Goal: Obtain resource: Download file/media

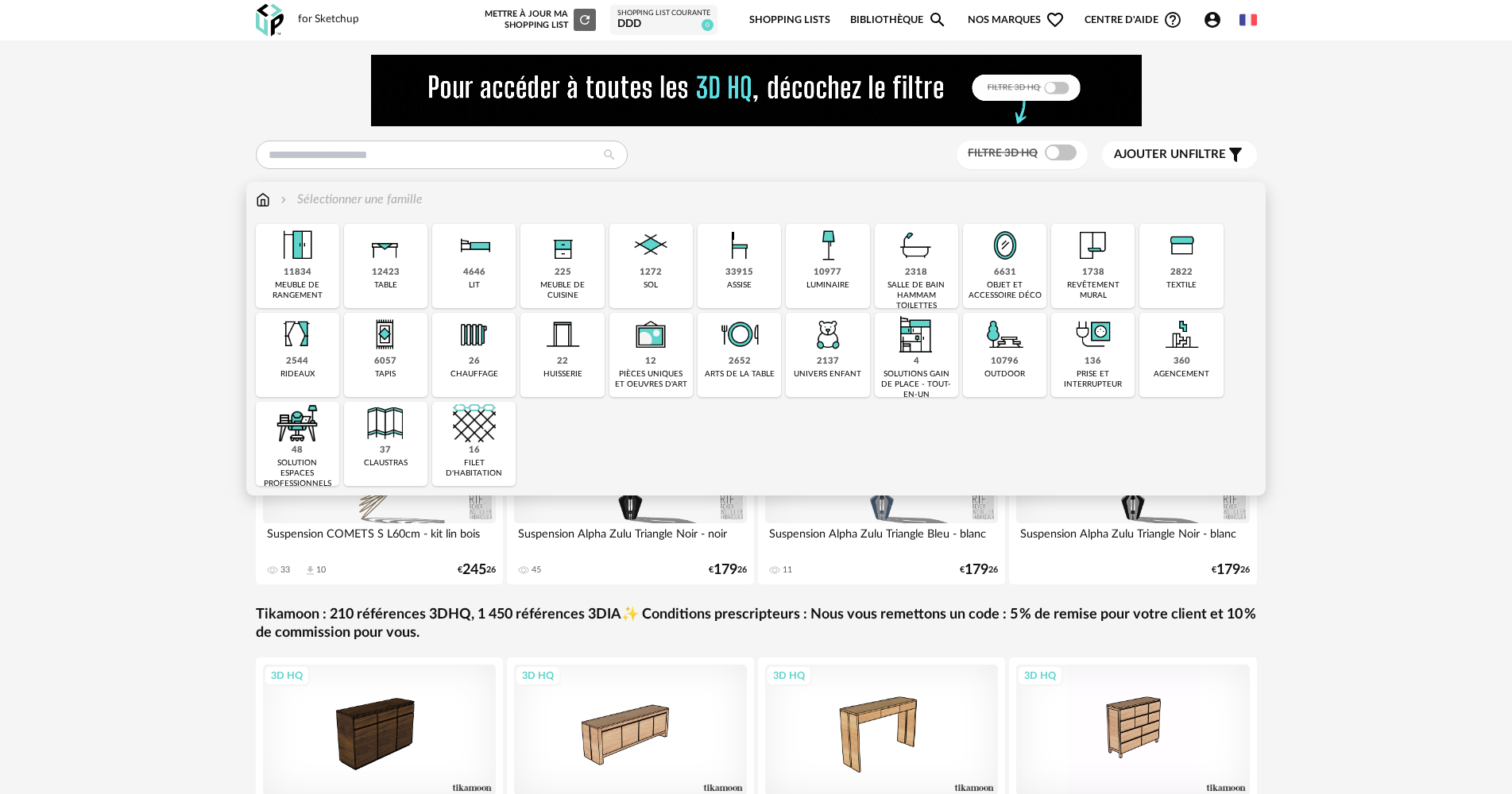
click at [745, 287] on div "assise" at bounding box center [739, 286] width 25 height 10
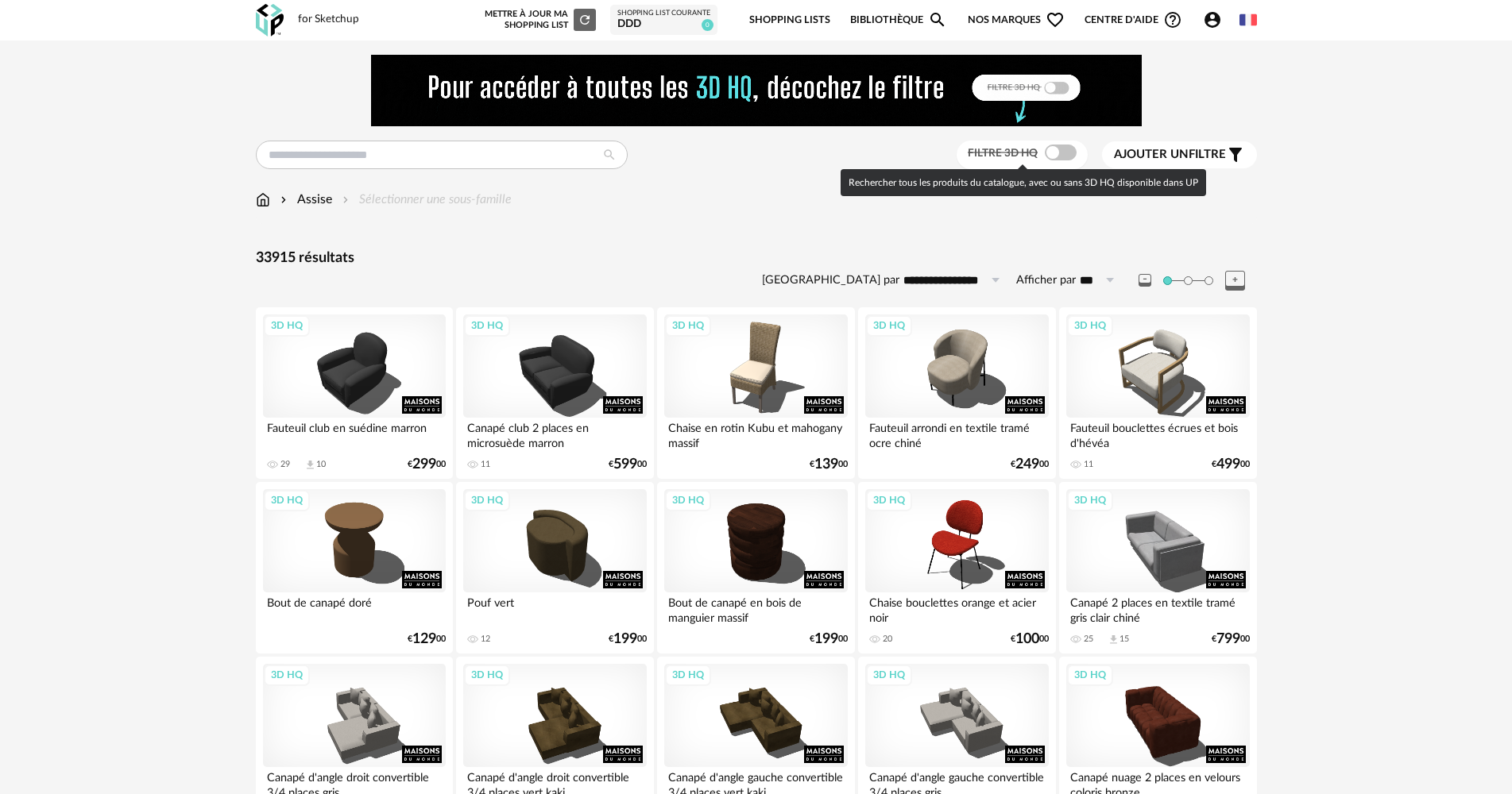
click at [1066, 154] on span at bounding box center [1060, 152] width 31 height 16
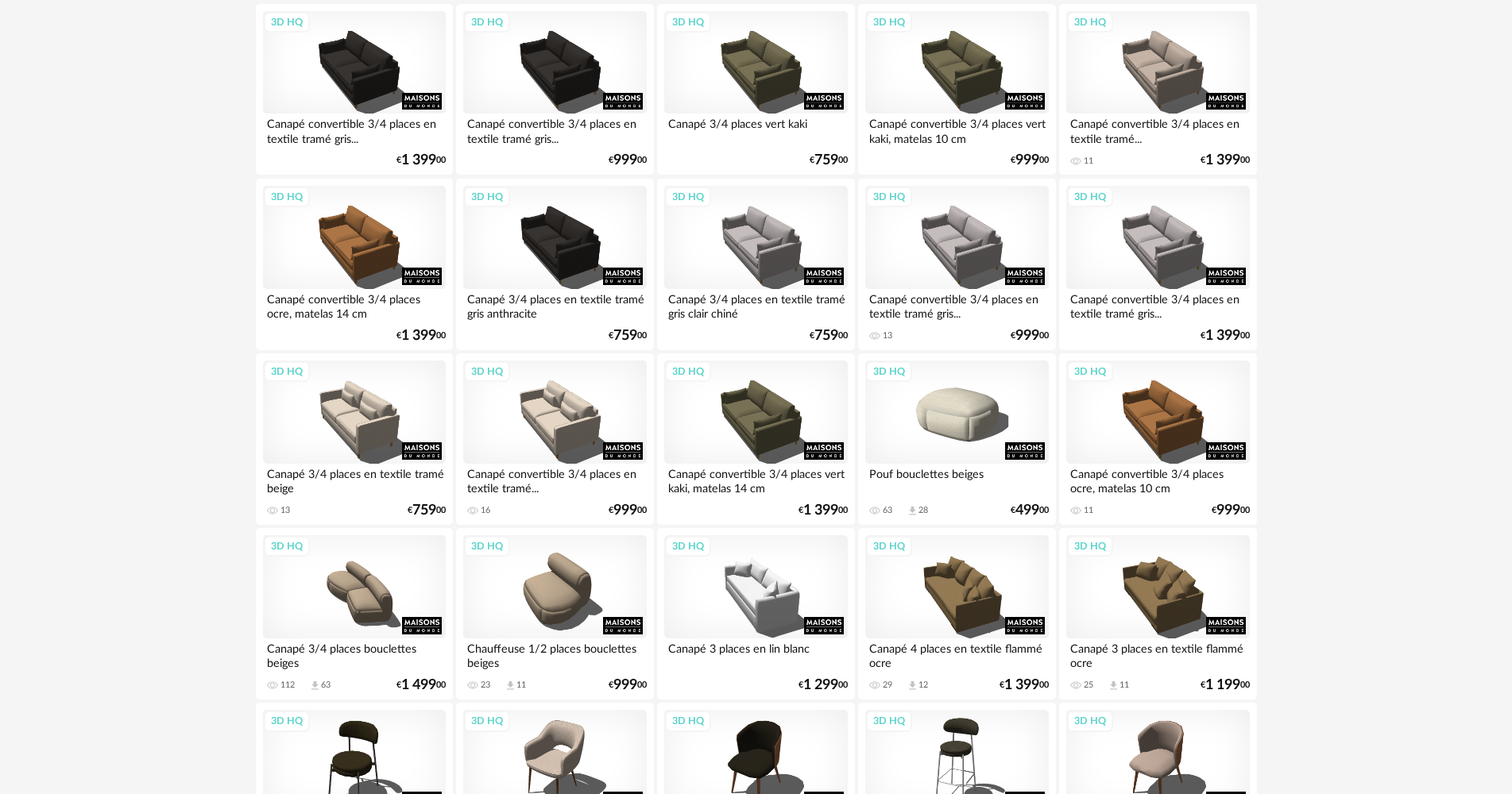
scroll to position [1350, 0]
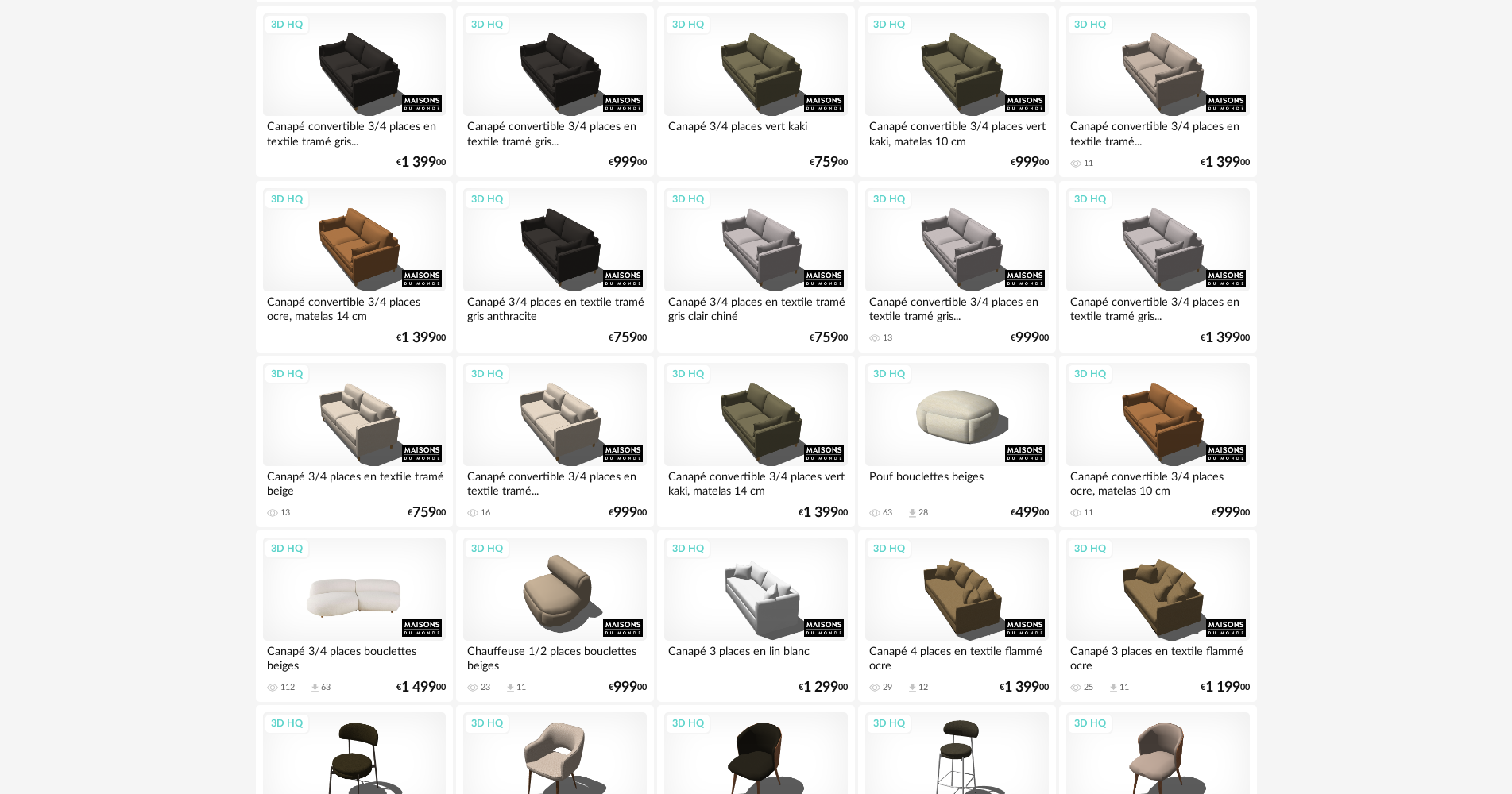
click at [381, 565] on div "3D HQ" at bounding box center [354, 588] width 183 height 103
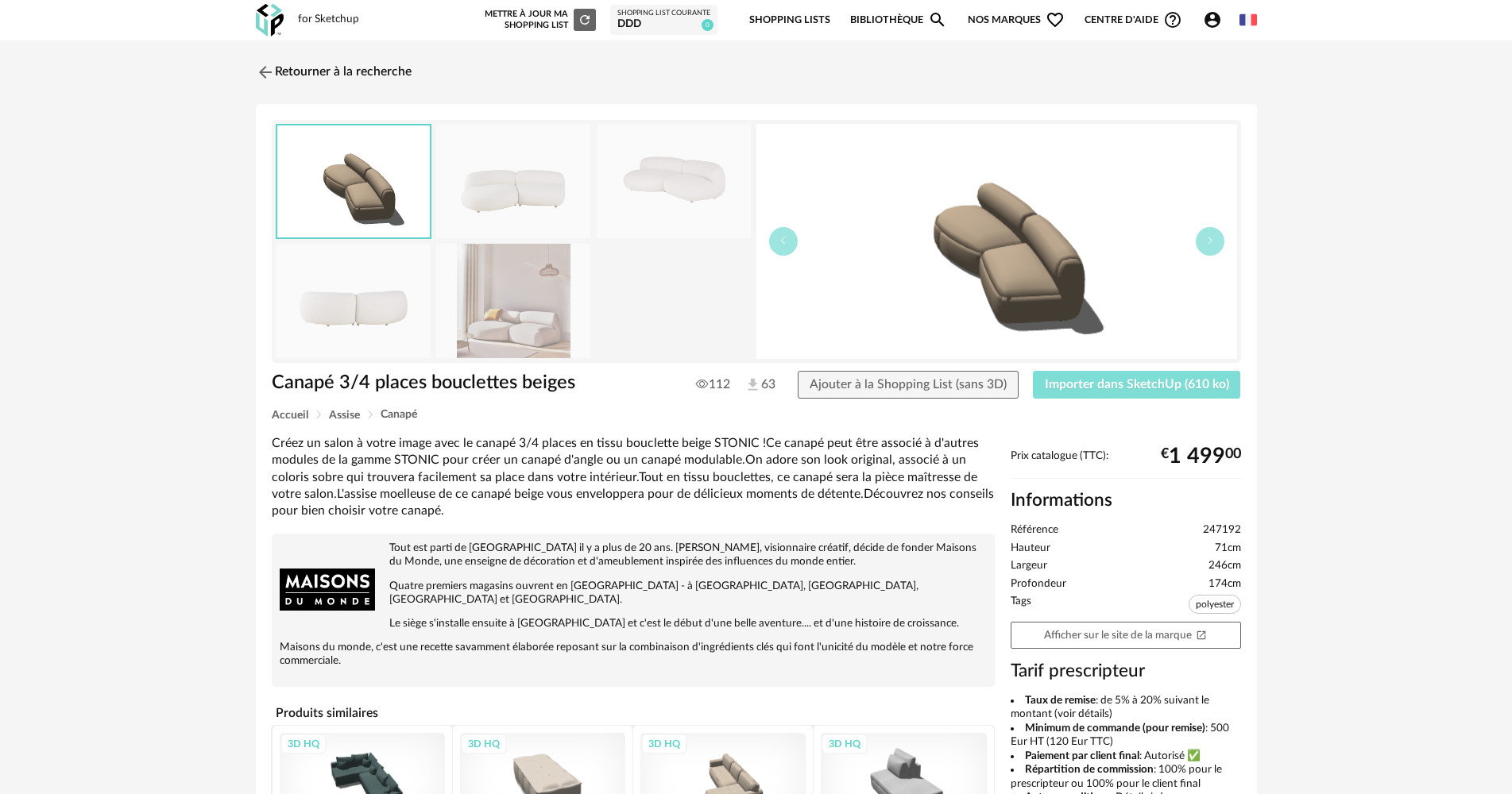
click at [1056, 389] on span "Importer dans SketchUp (610 ko)" at bounding box center [1137, 384] width 185 height 13
click at [259, 75] on img at bounding box center [263, 71] width 23 height 23
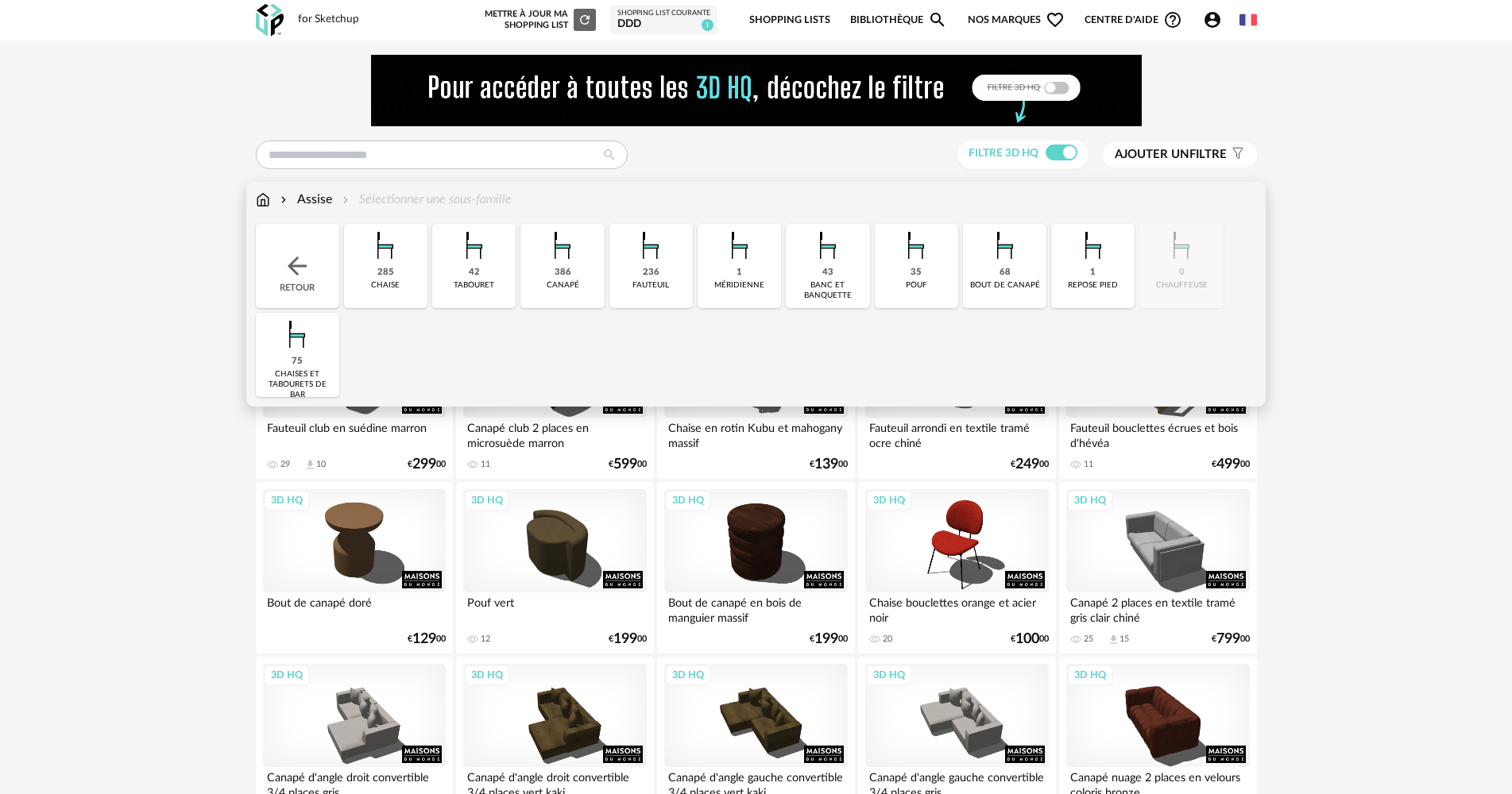
click at [325, 275] on div "Retour" at bounding box center [298, 265] width 83 height 84
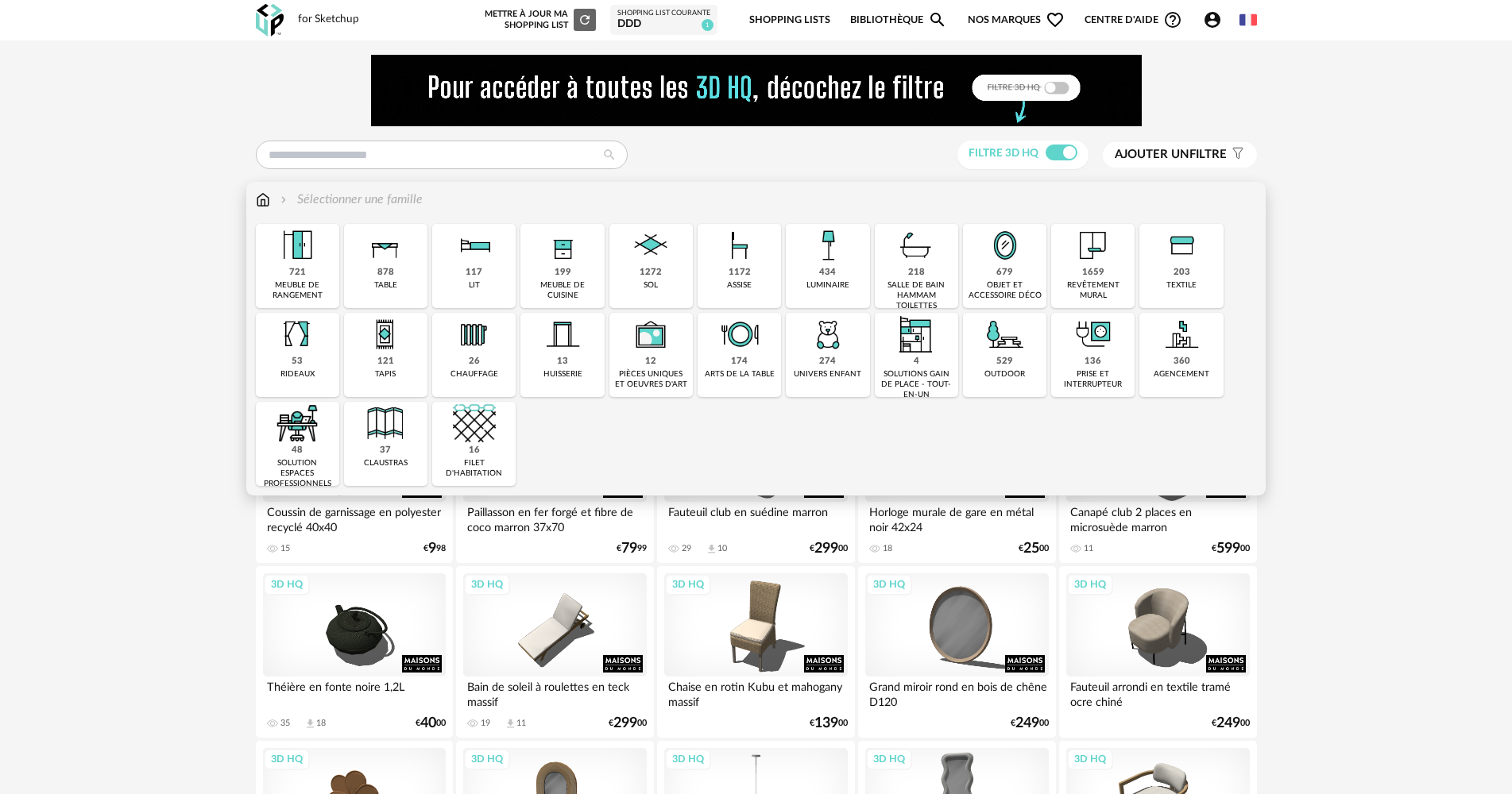
click at [310, 274] on div "721 meuble de rangement" at bounding box center [298, 265] width 83 height 84
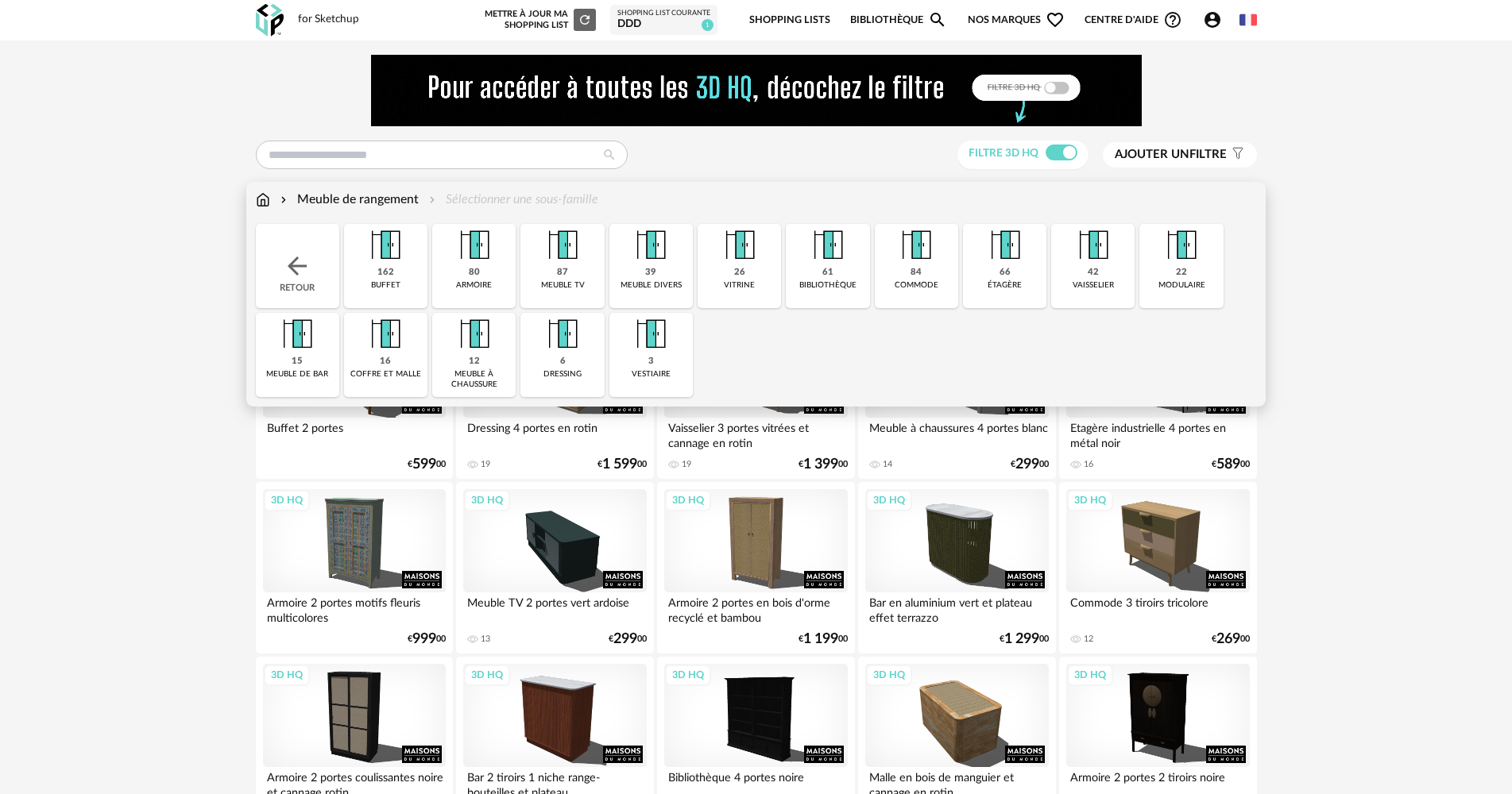
click at [529, 269] on div "87 meuble tv" at bounding box center [562, 265] width 83 height 84
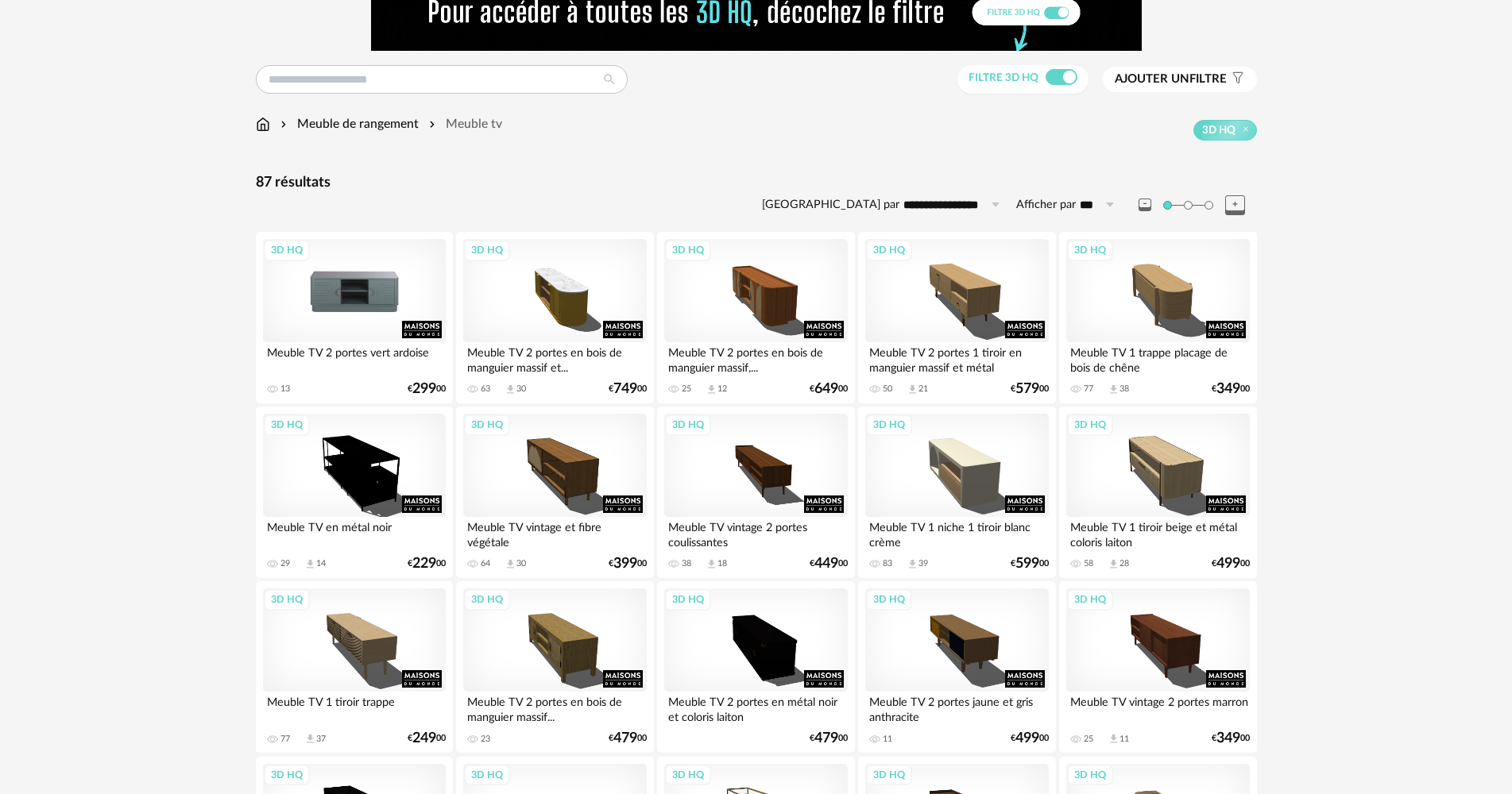
scroll to position [79, 0]
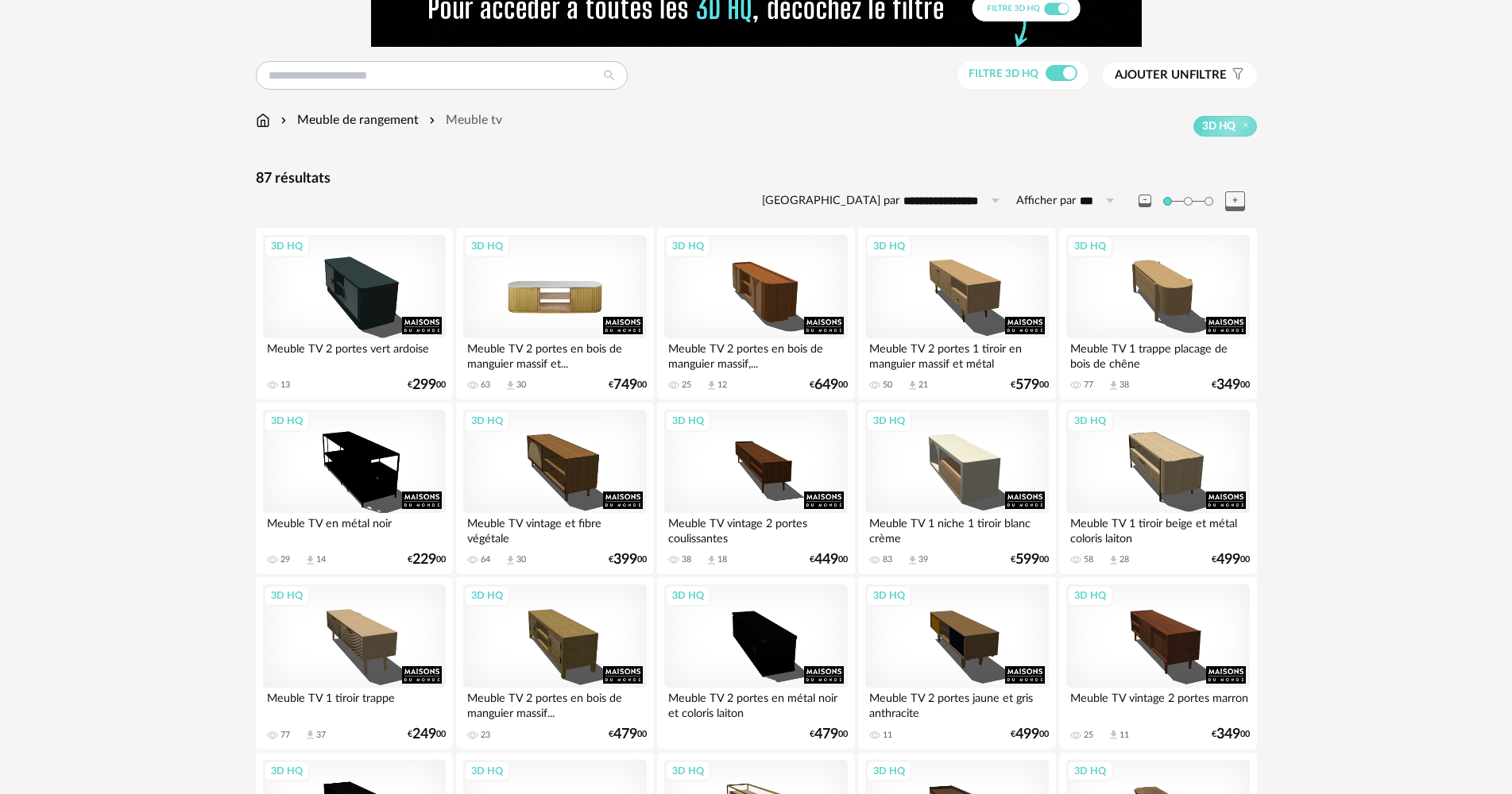
click at [549, 251] on div "3D HQ" at bounding box center [554, 286] width 183 height 103
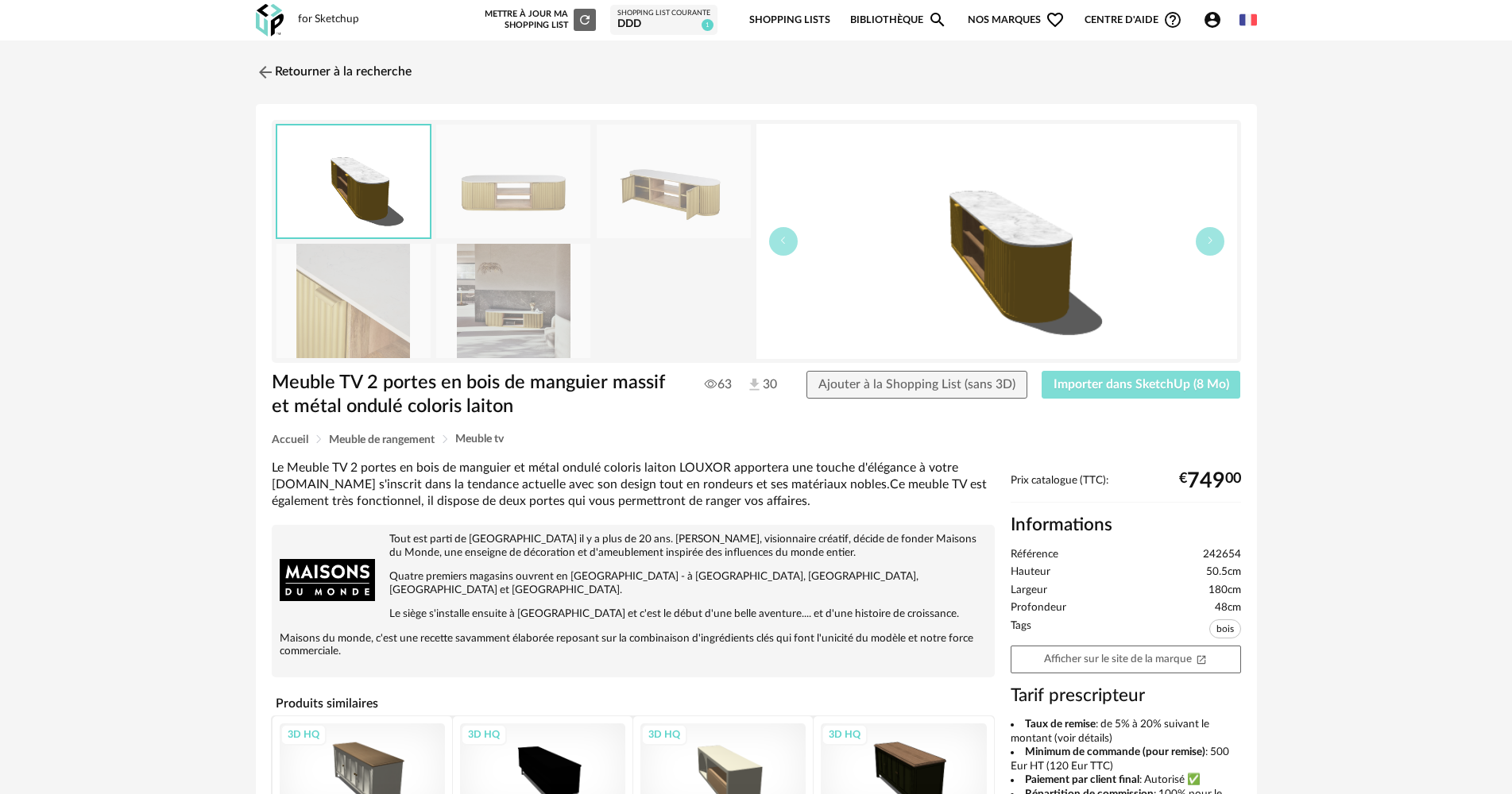
click at [1089, 388] on span "Importer dans SketchUp (8 Mo)" at bounding box center [1141, 384] width 175 height 13
click at [342, 56] on link "Retourner à la recherche" at bounding box center [329, 71] width 156 height 35
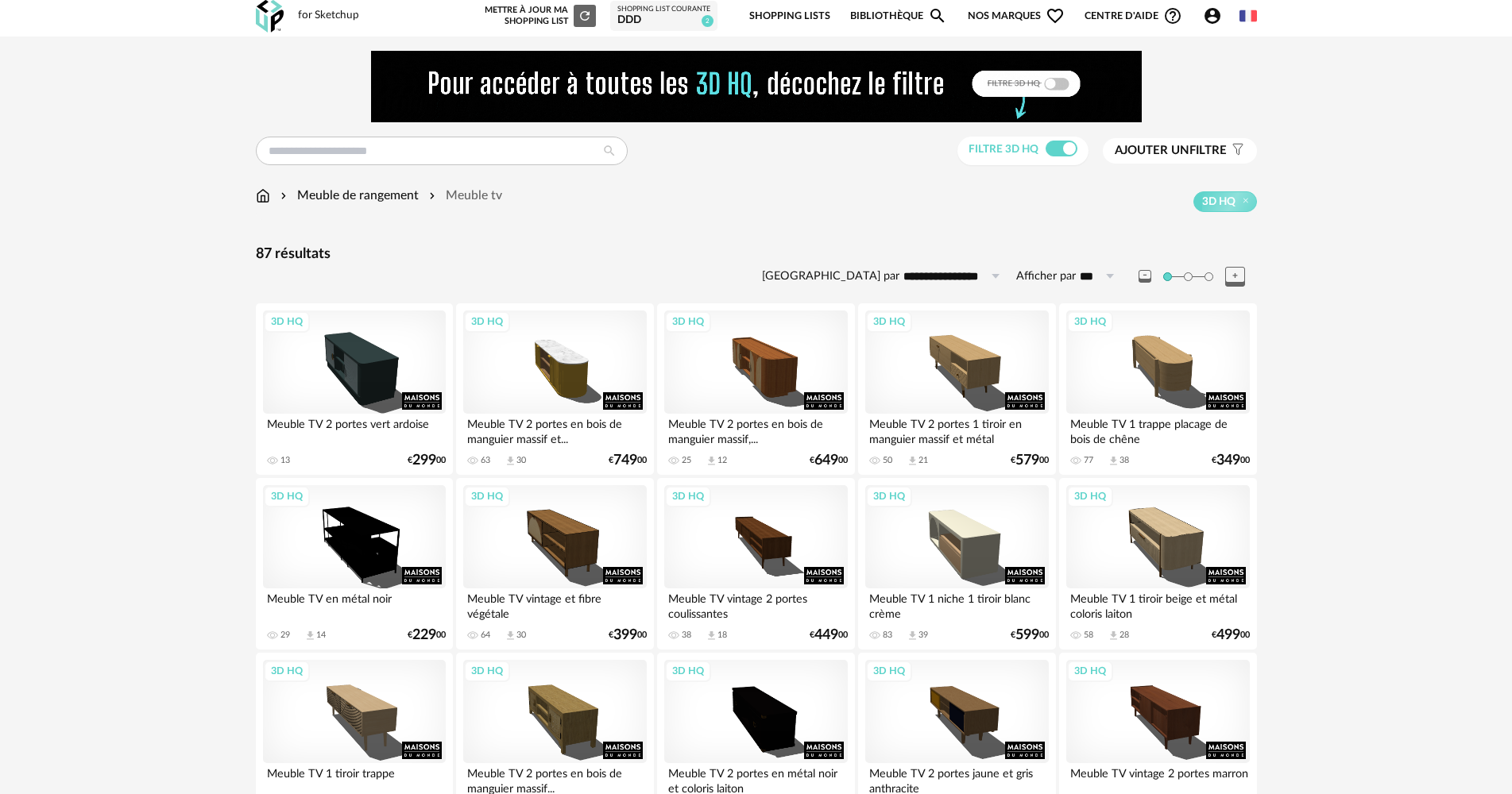
scroll to position [0, 0]
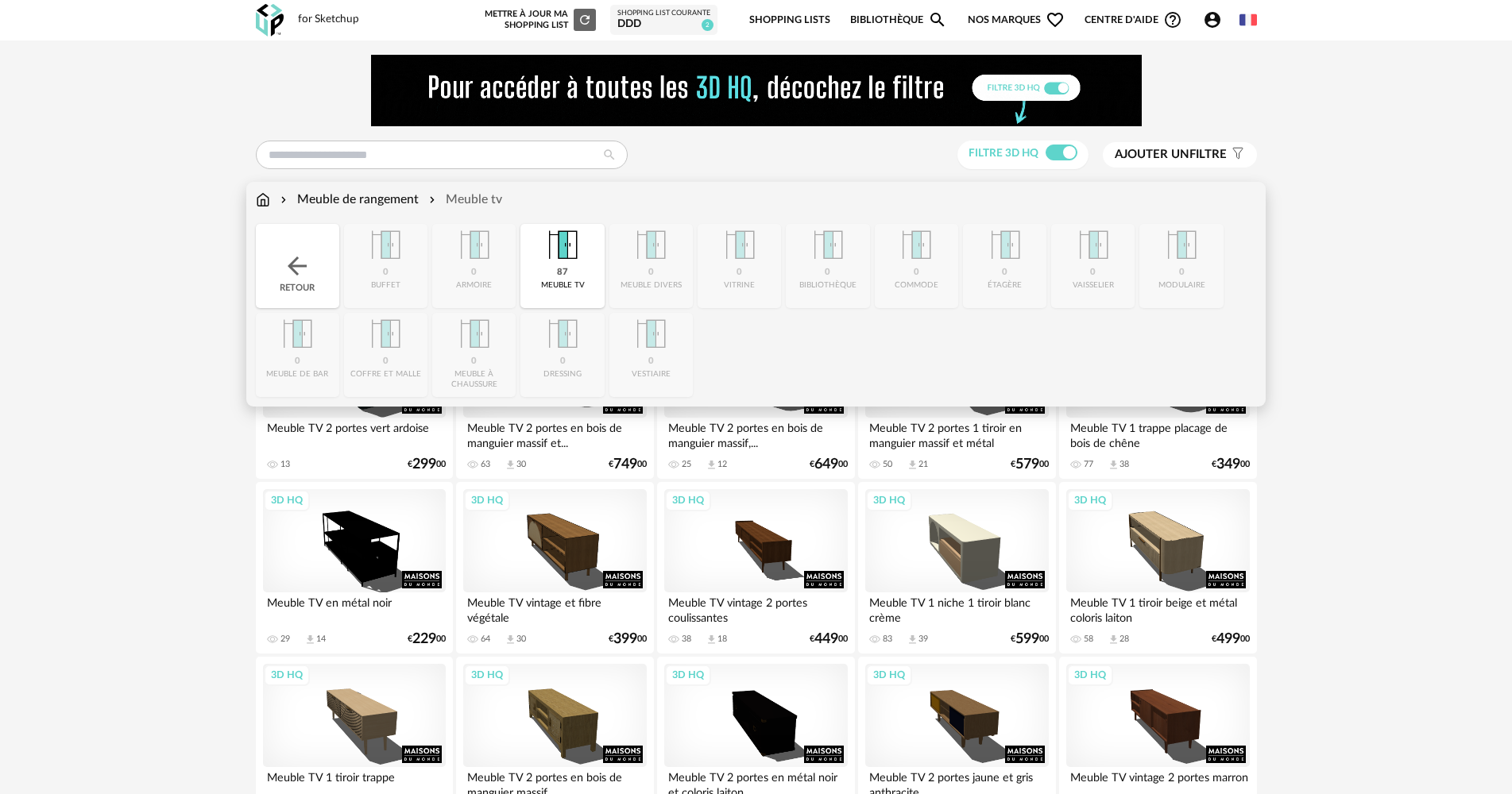
click at [282, 254] on div "Retour" at bounding box center [298, 265] width 83 height 84
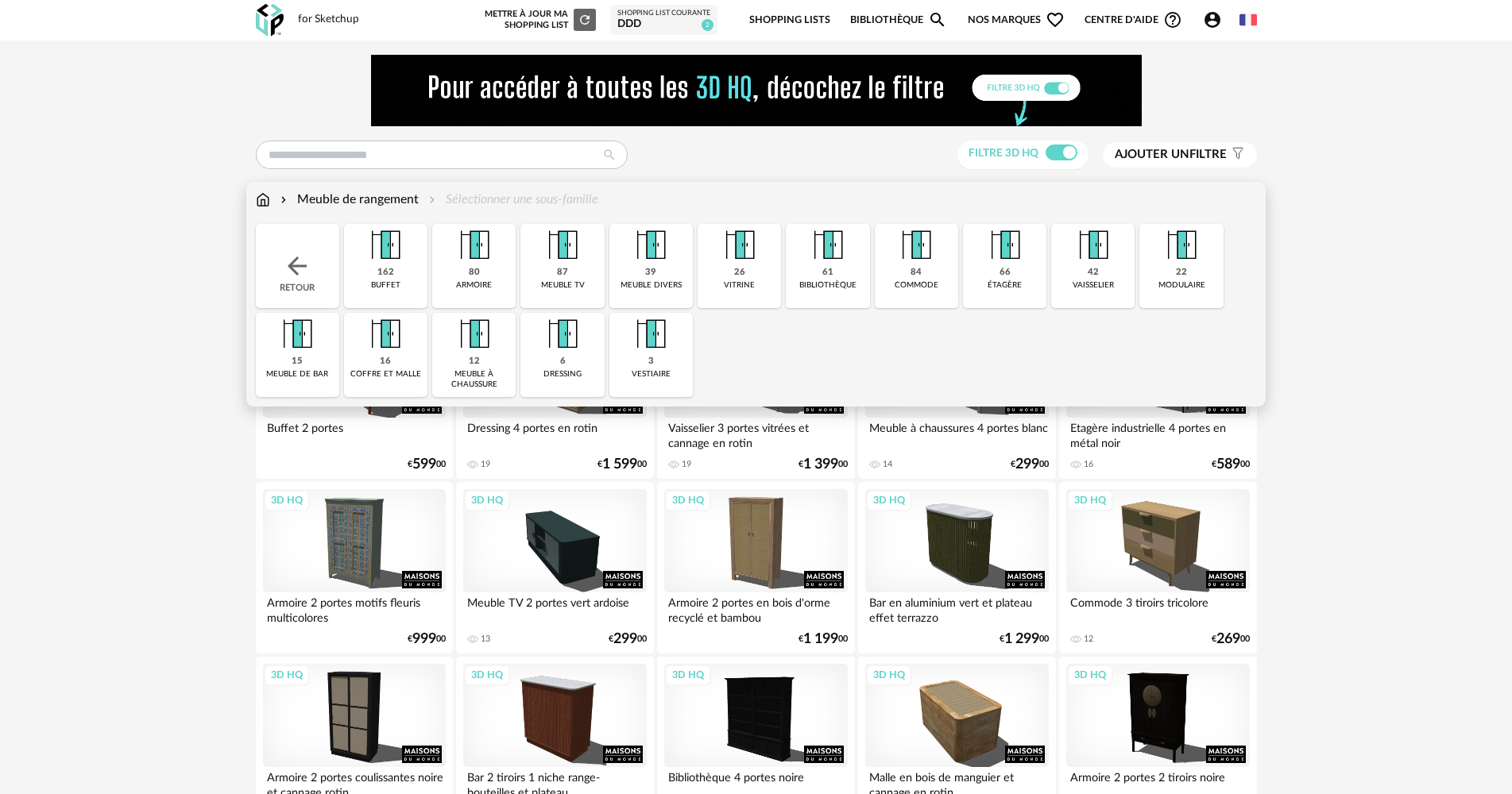
click at [282, 254] on div "Retour" at bounding box center [298, 265] width 83 height 84
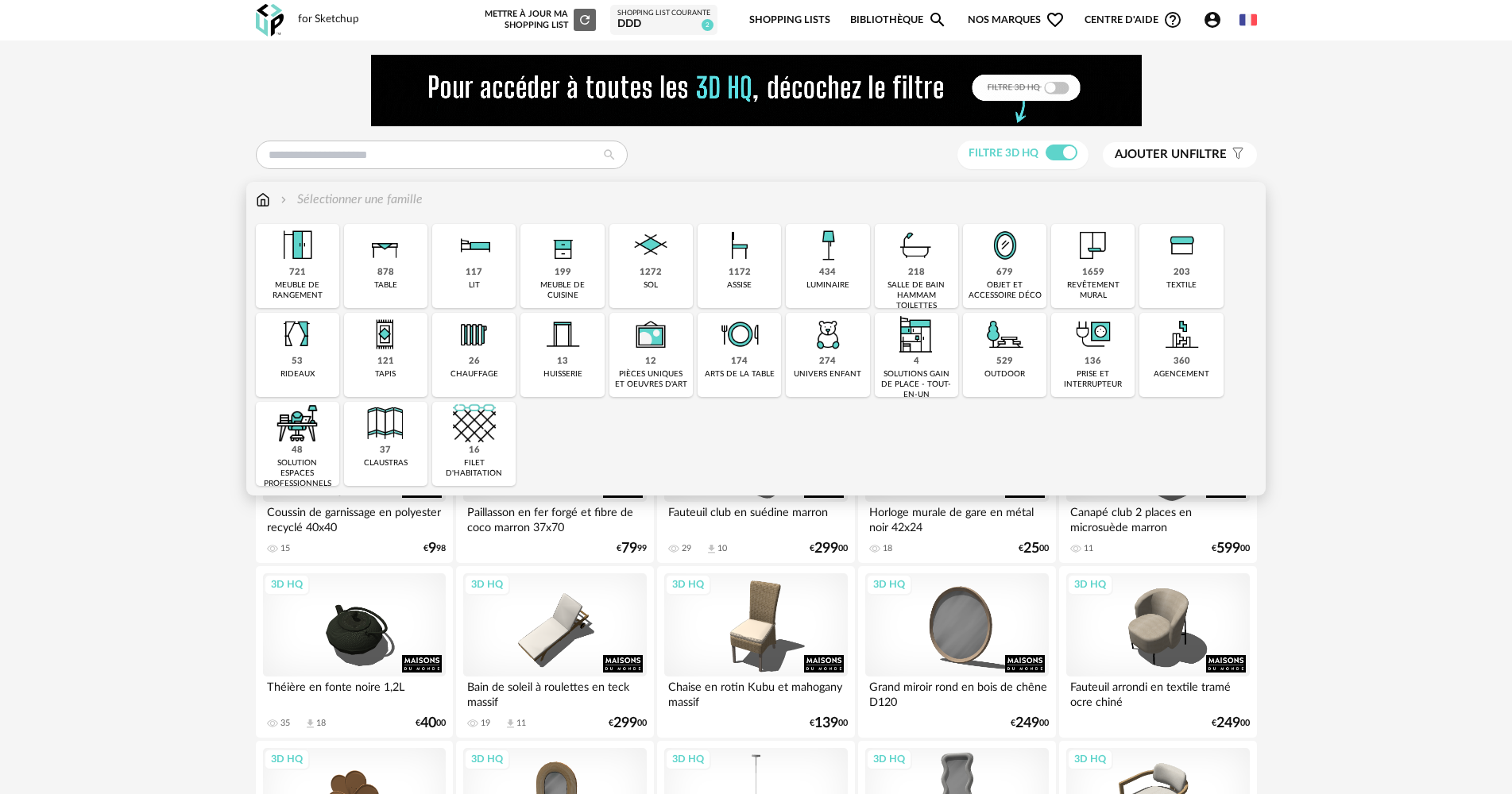
click at [385, 286] on div "table" at bounding box center [385, 286] width 23 height 10
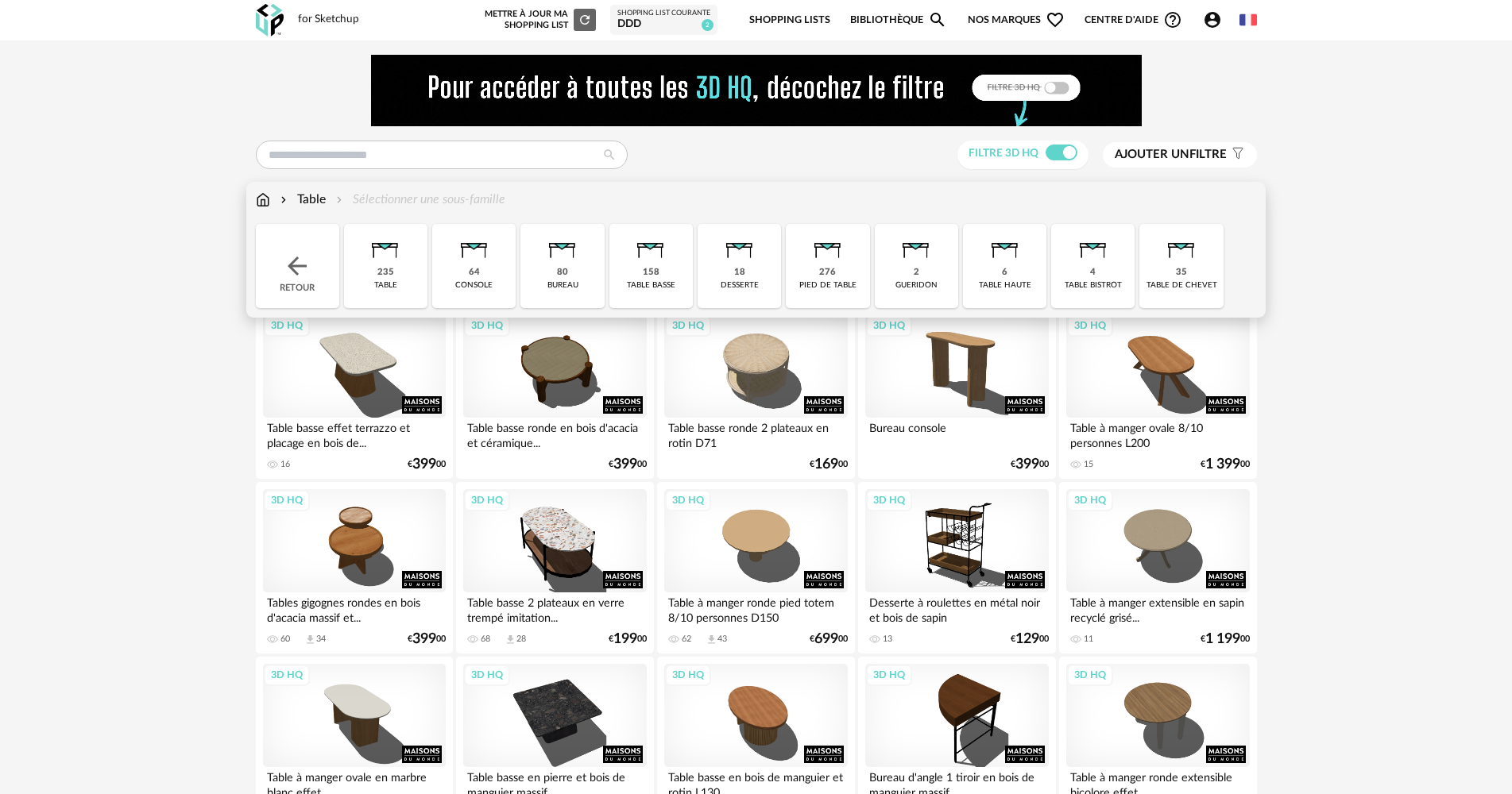
click at [635, 285] on div "table basse" at bounding box center [651, 286] width 48 height 10
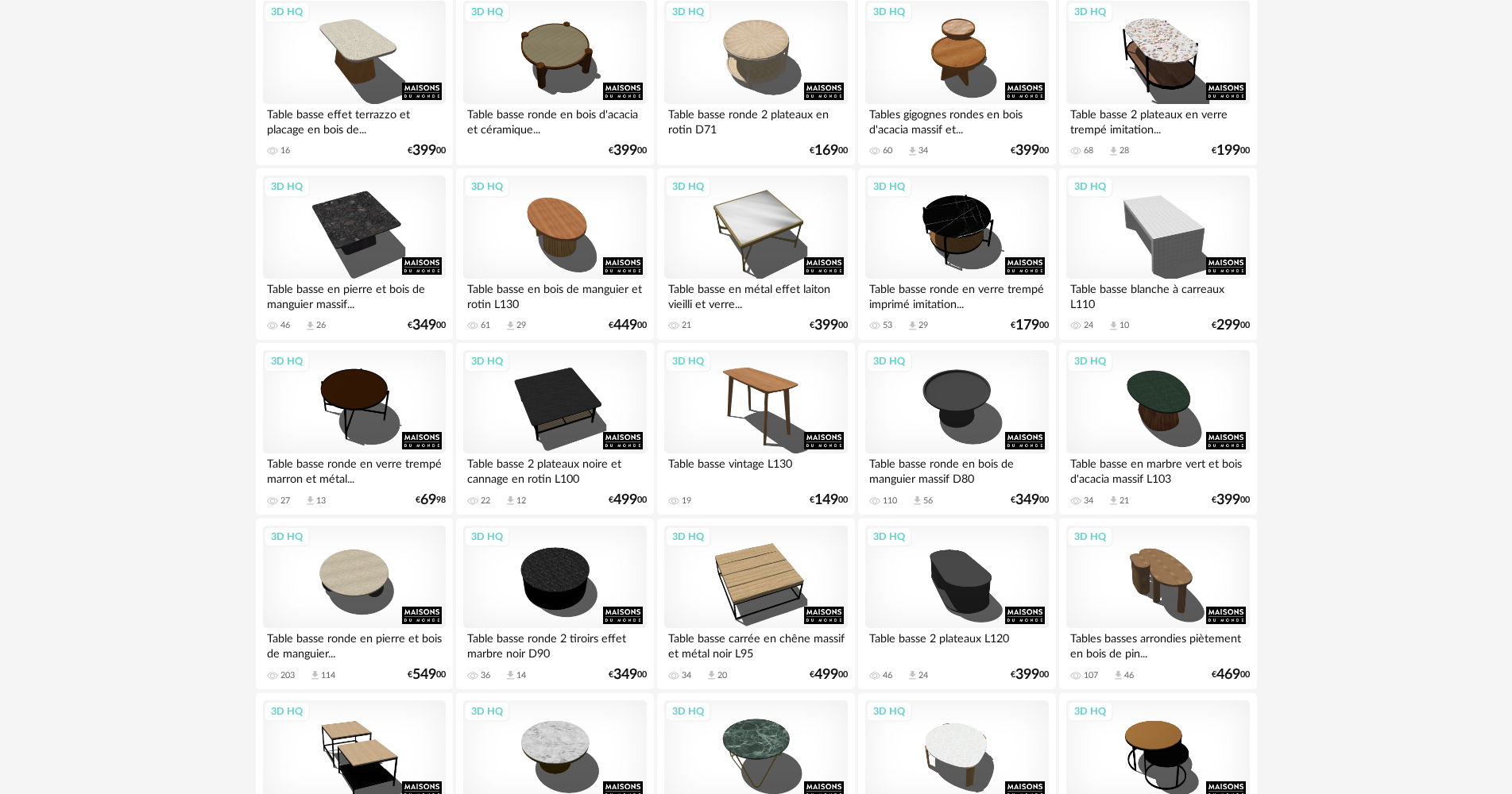
scroll to position [318, 0]
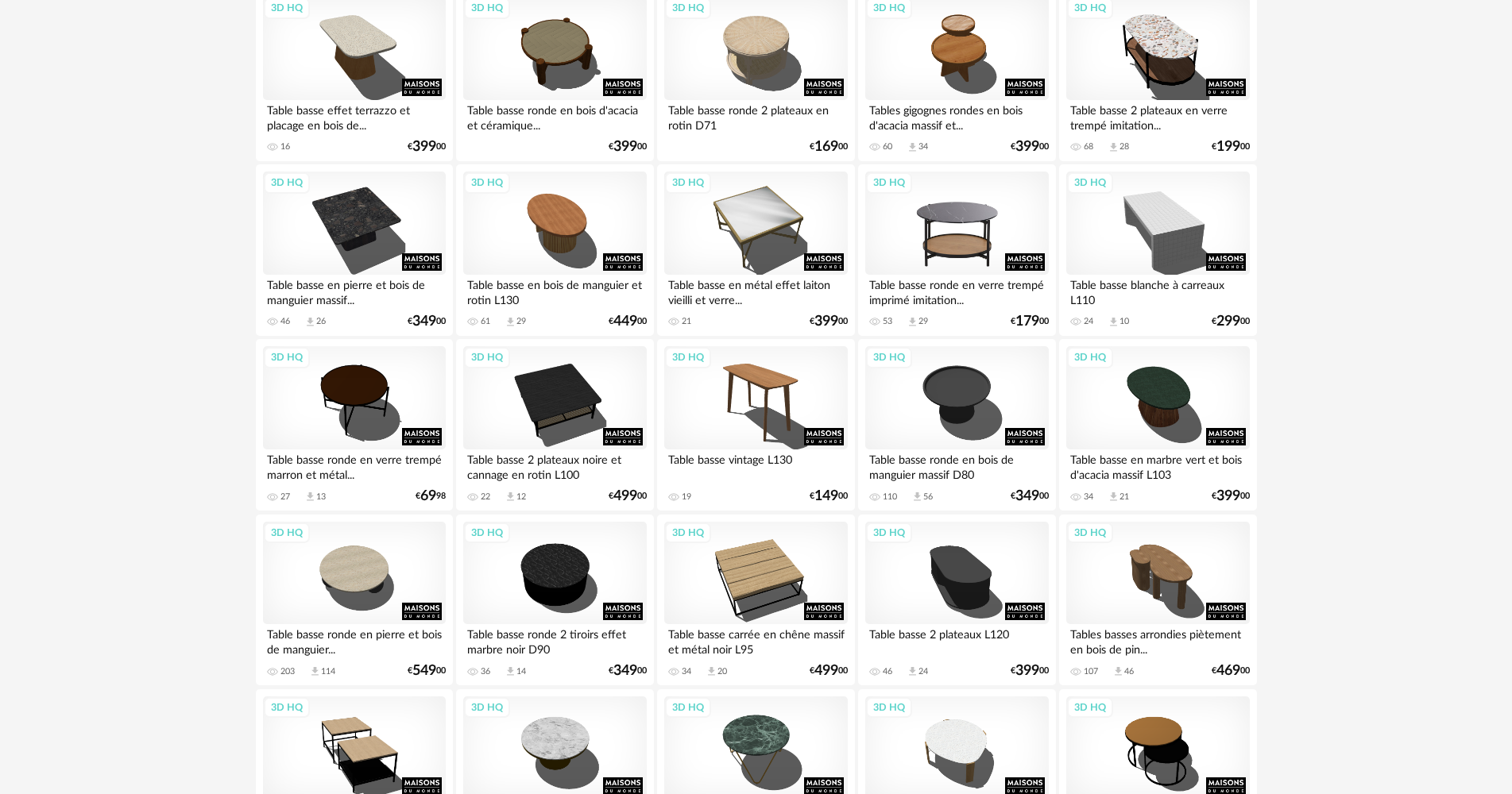
click at [918, 246] on div "3D HQ" at bounding box center [956, 223] width 183 height 103
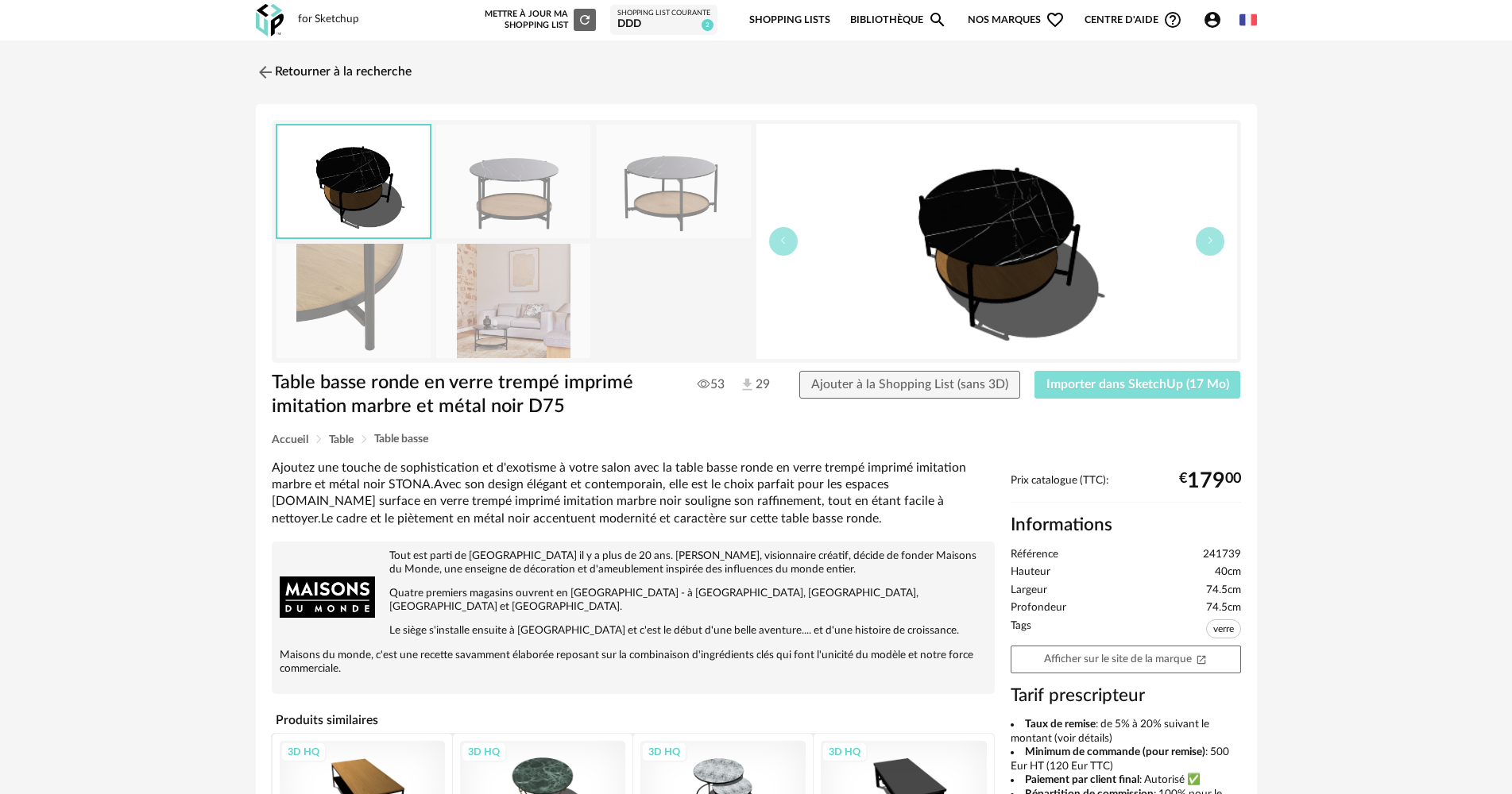
click at [1087, 386] on span "Importer dans SketchUp (17 Mo)" at bounding box center [1137, 384] width 183 height 13
click at [273, 71] on img at bounding box center [263, 71] width 23 height 23
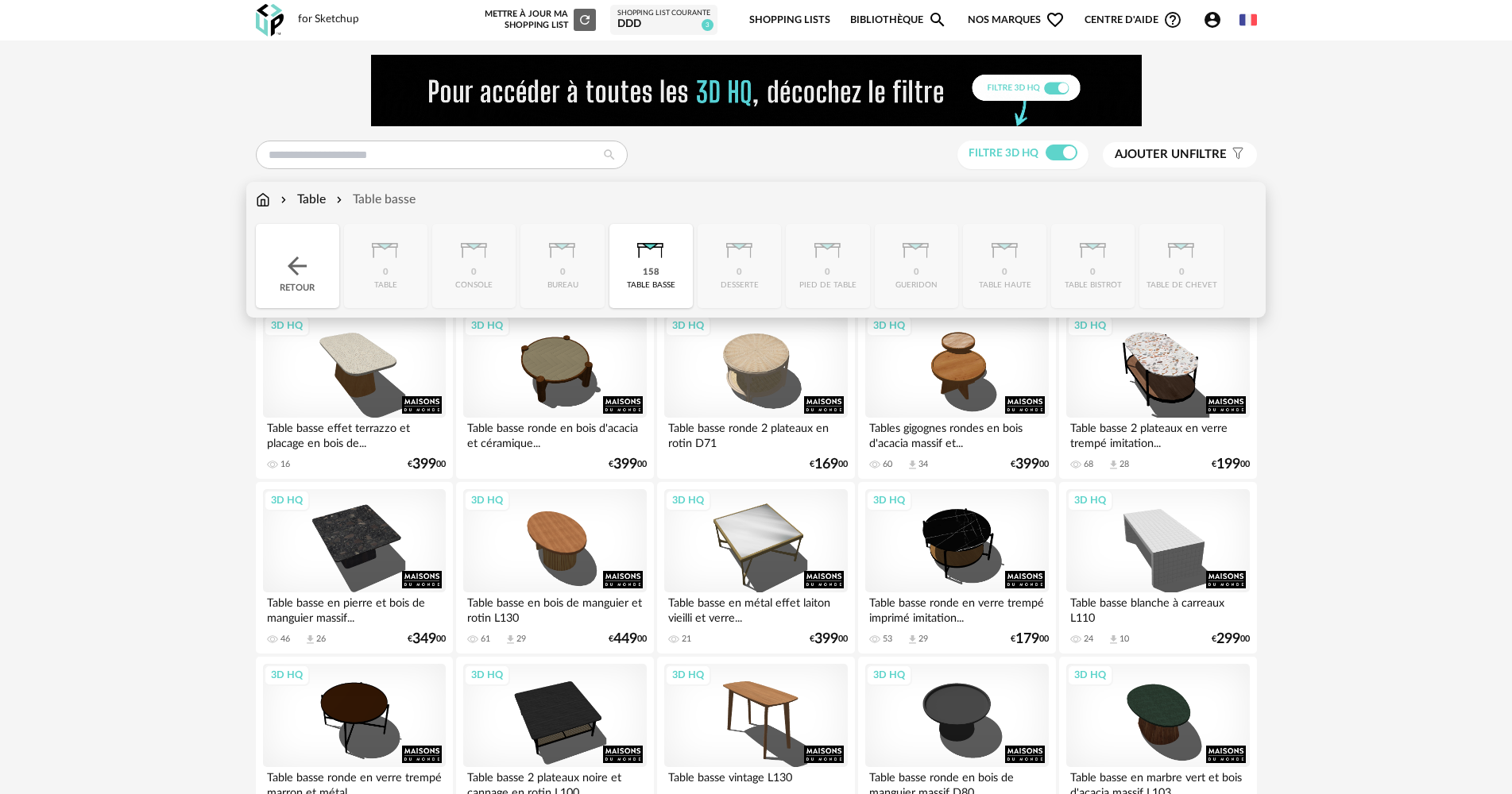
click at [623, 261] on div "158 table basse" at bounding box center [651, 265] width 83 height 84
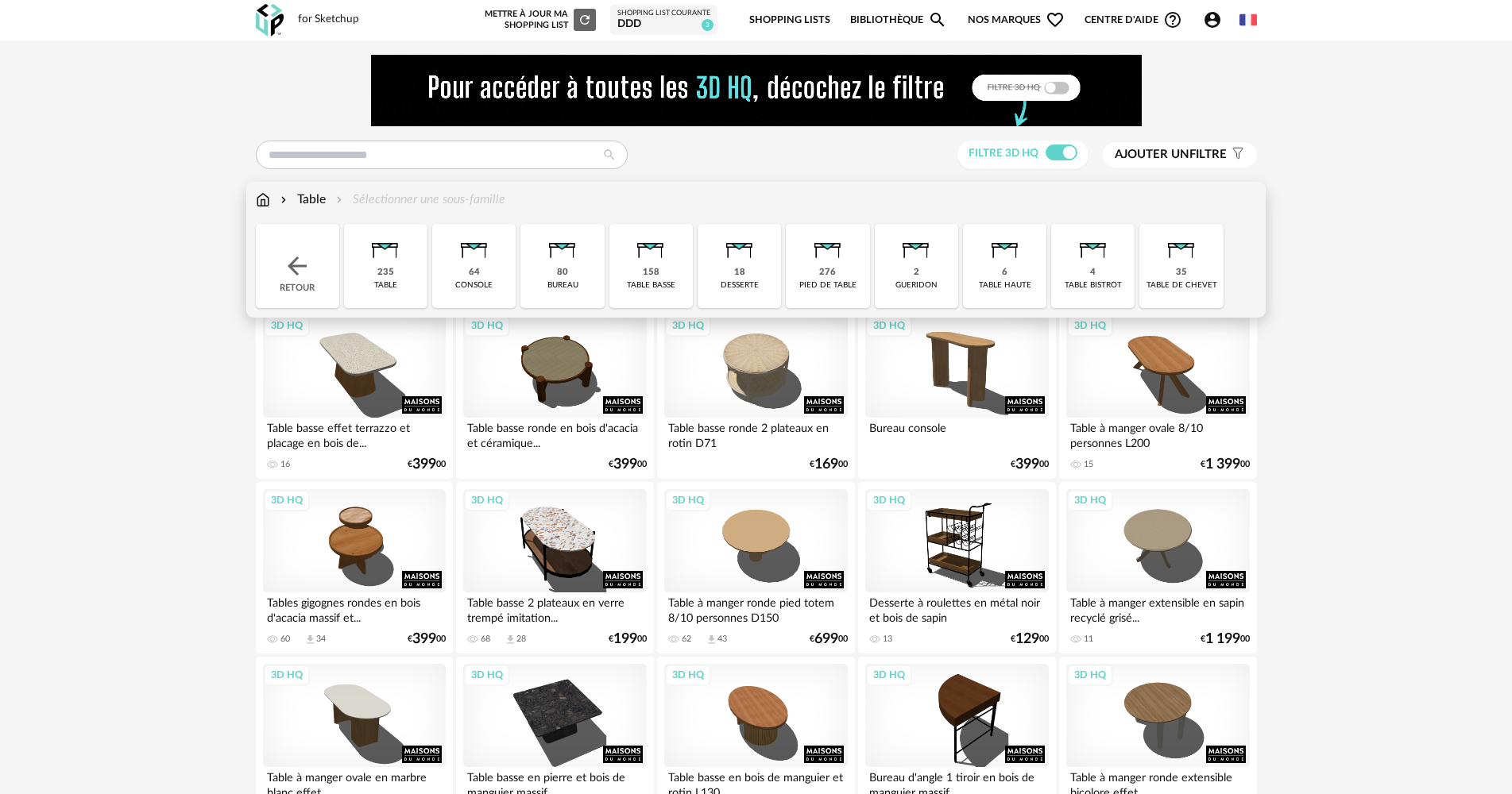
click at [306, 266] on img at bounding box center [298, 266] width 29 height 29
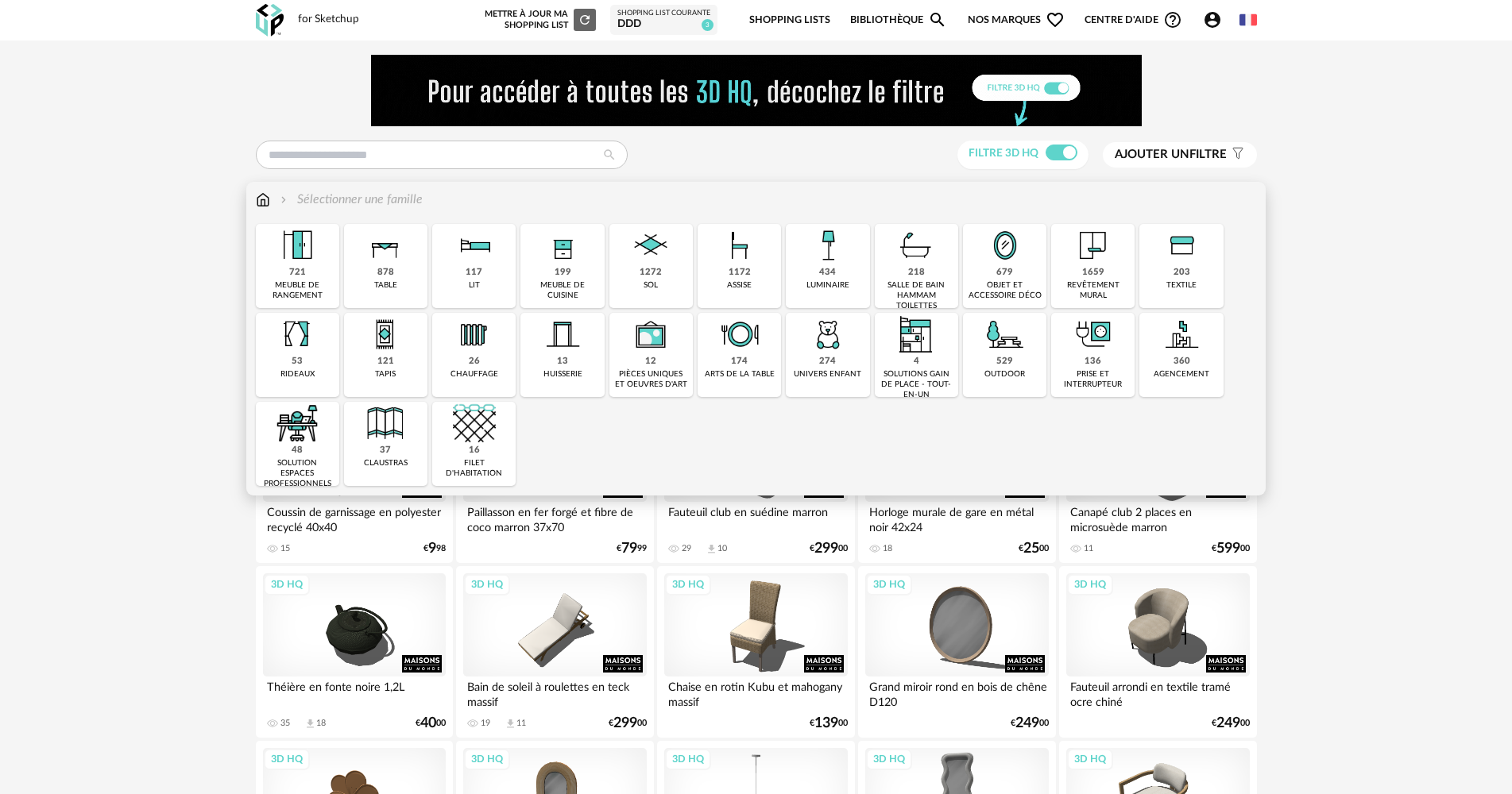
click at [384, 337] on img at bounding box center [385, 334] width 43 height 43
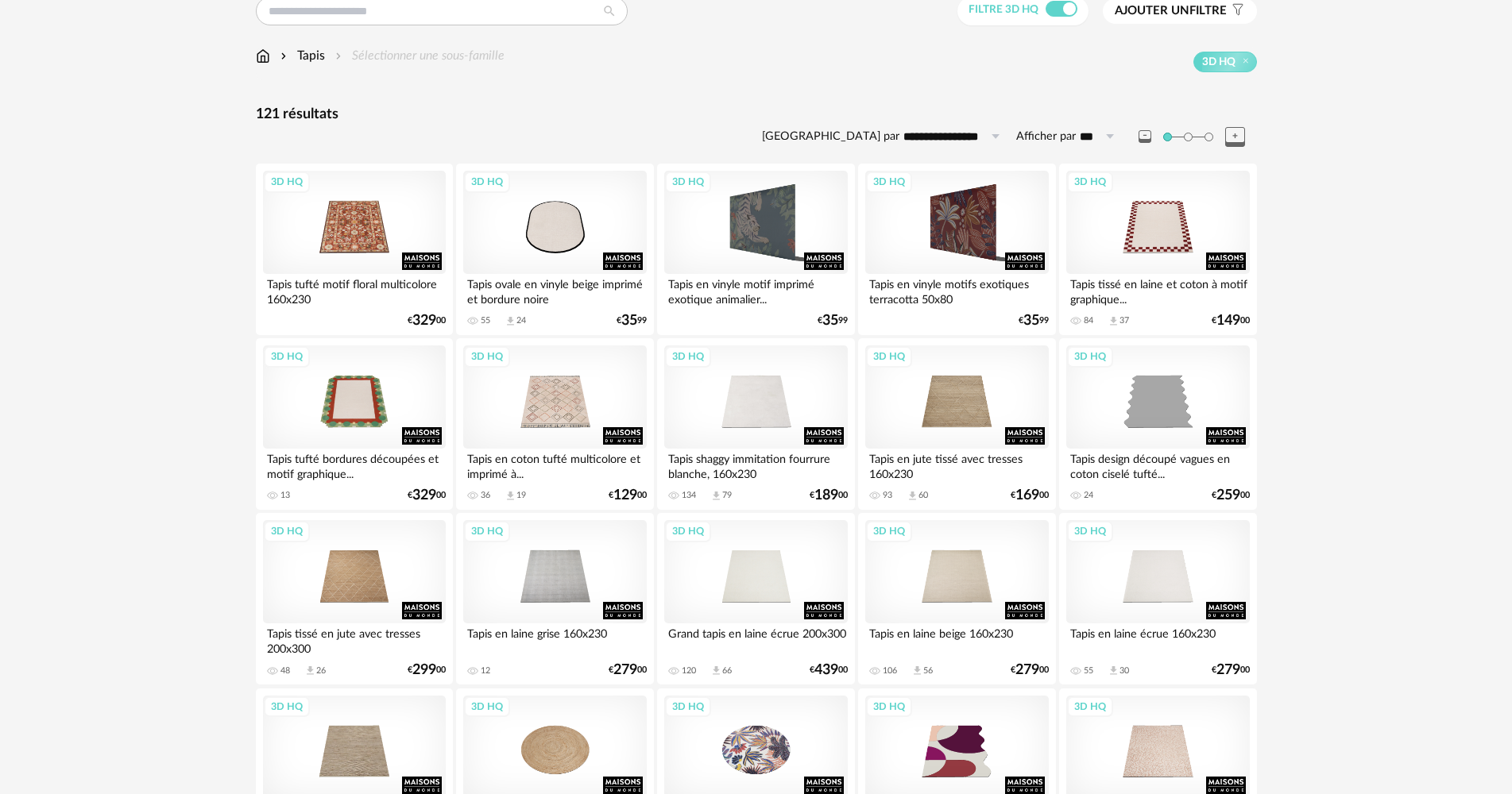
scroll to position [159, 0]
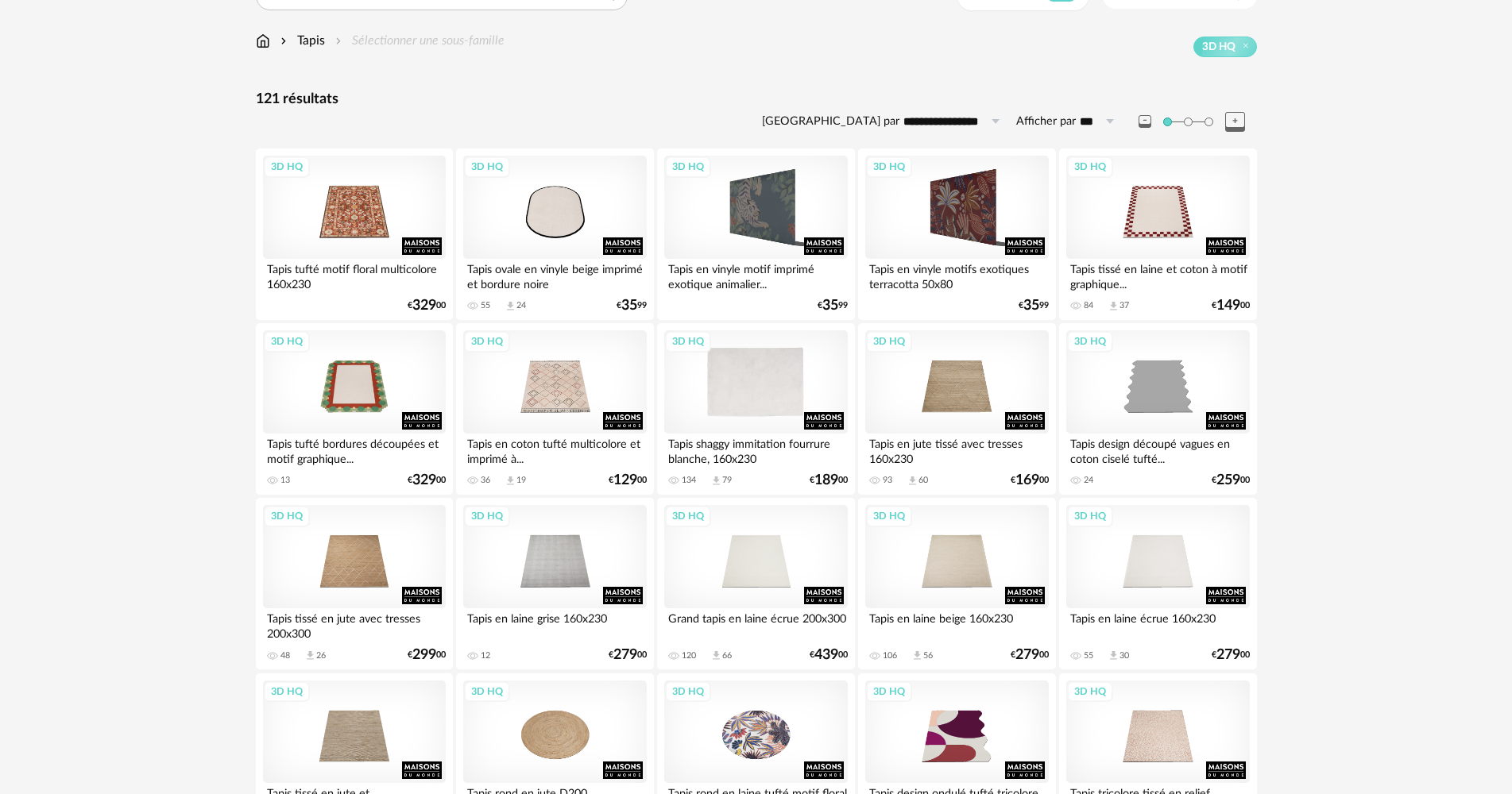
click at [707, 392] on div "3D HQ" at bounding box center [755, 382] width 183 height 103
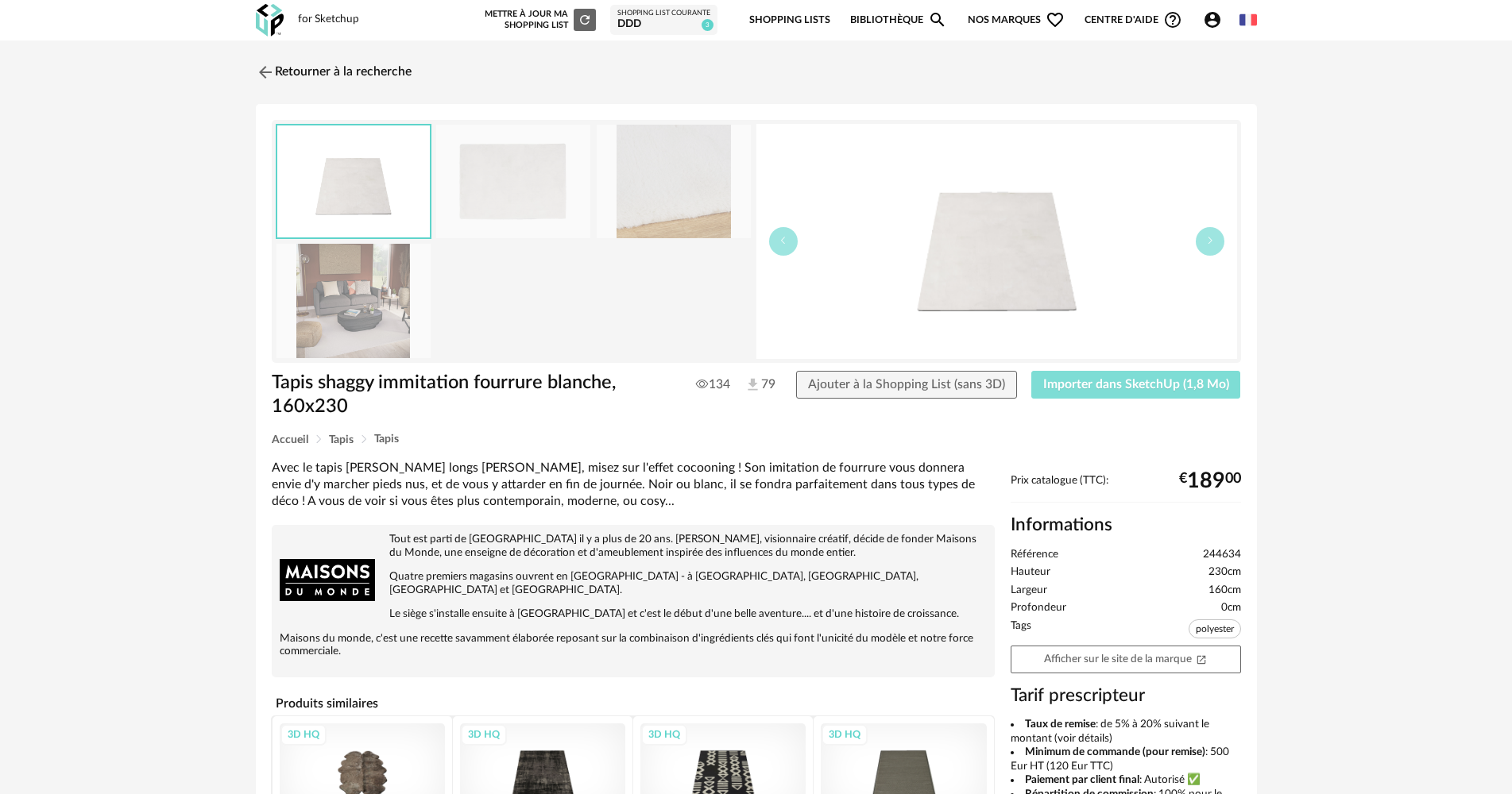
click at [1096, 381] on span "Importer dans SketchUp (1,8 Mo)" at bounding box center [1136, 384] width 186 height 13
click at [332, 71] on link "Retourner à la recherche" at bounding box center [329, 71] width 156 height 35
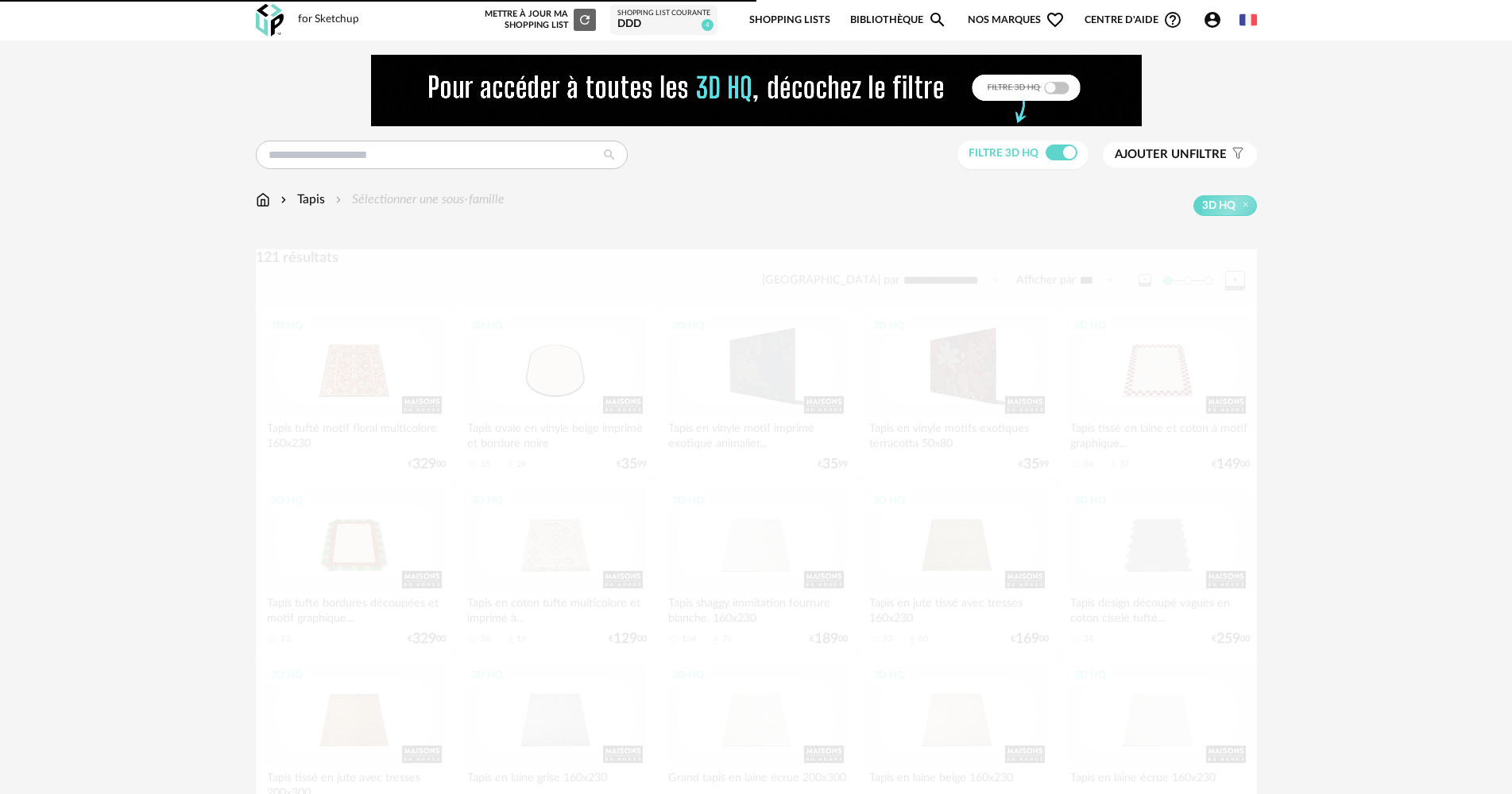
scroll to position [159, 0]
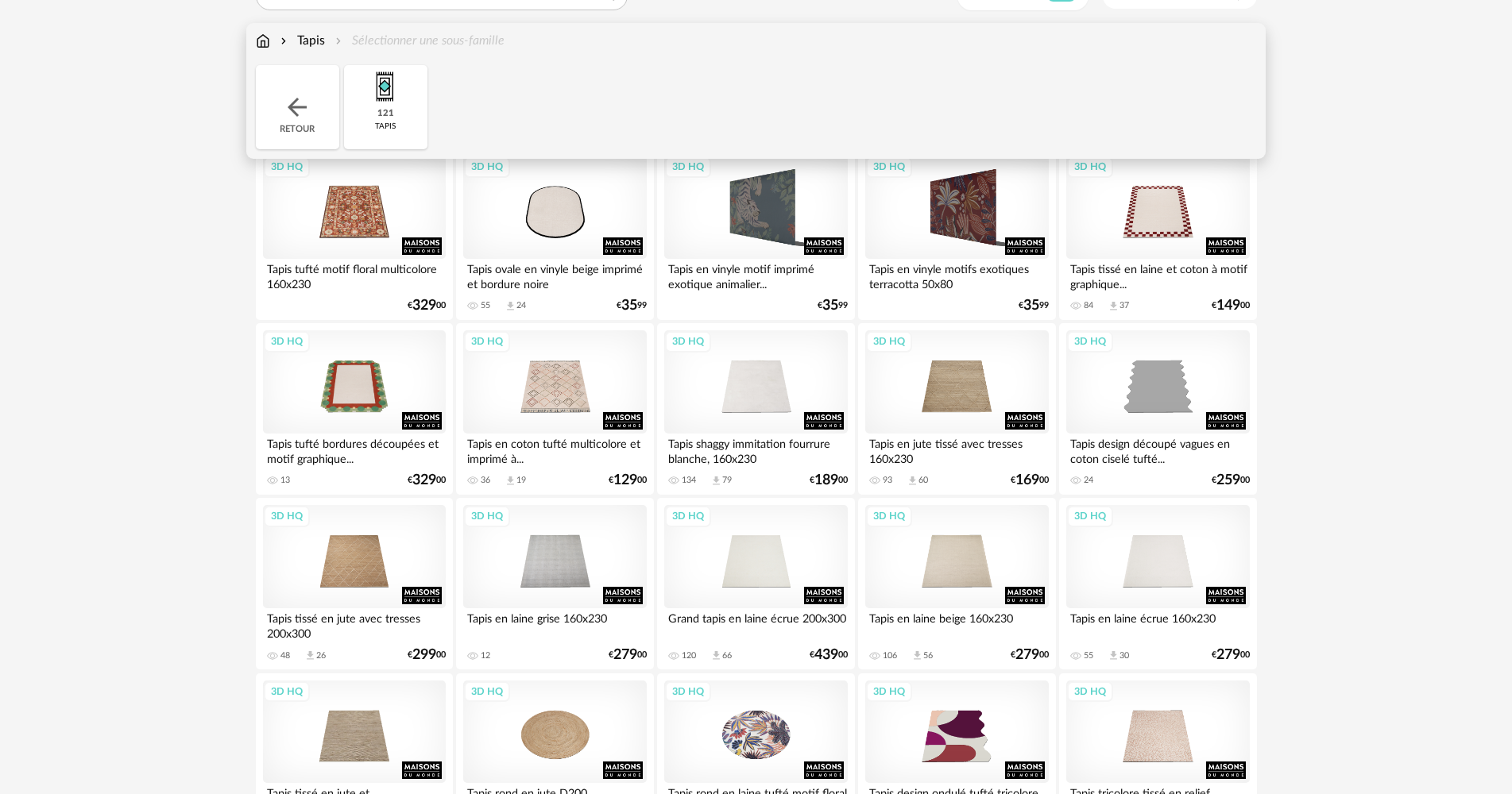
click at [304, 111] on img at bounding box center [298, 107] width 29 height 29
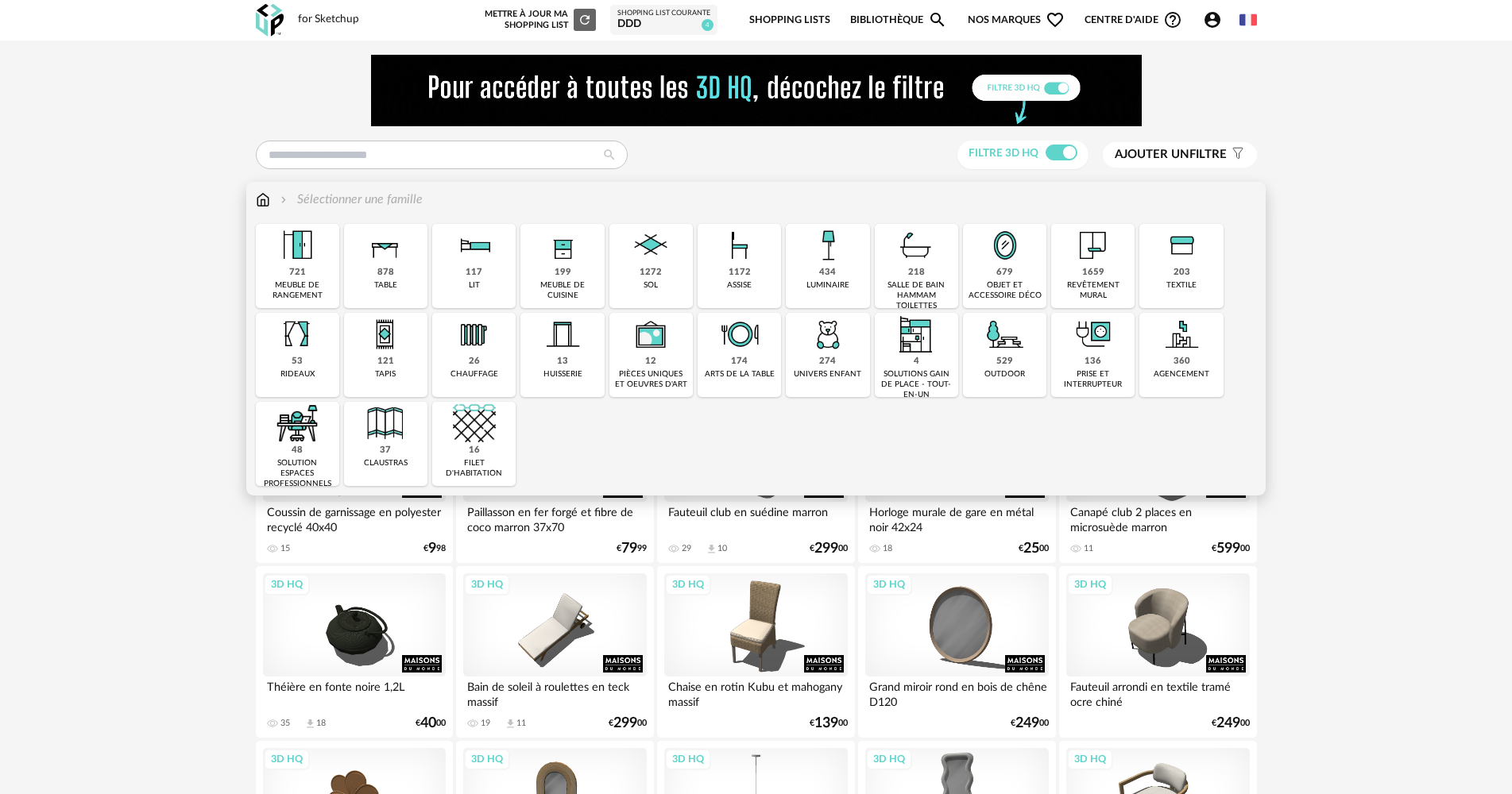
click at [832, 246] on img at bounding box center [827, 245] width 43 height 43
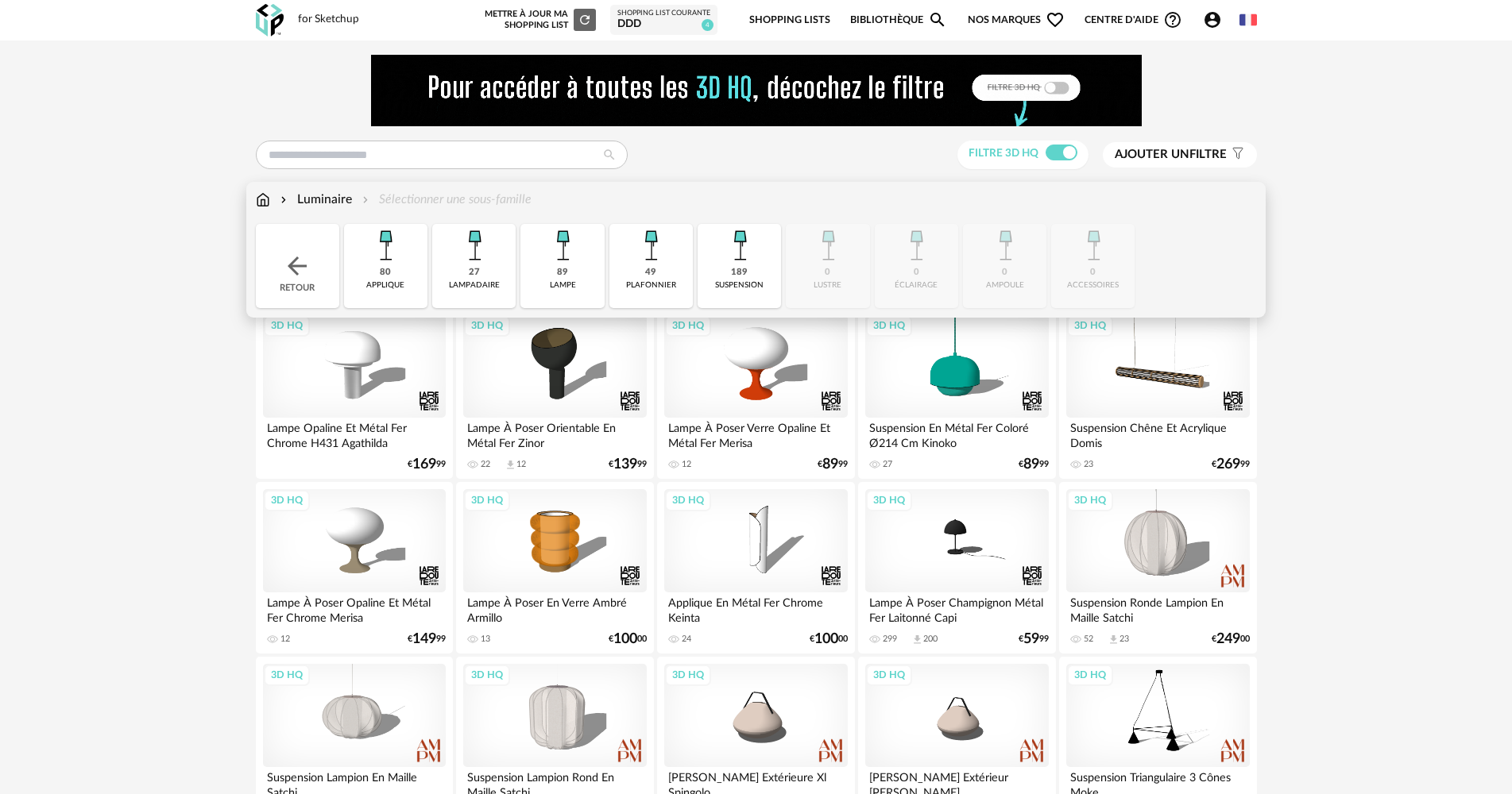
click at [453, 257] on img at bounding box center [475, 245] width 43 height 43
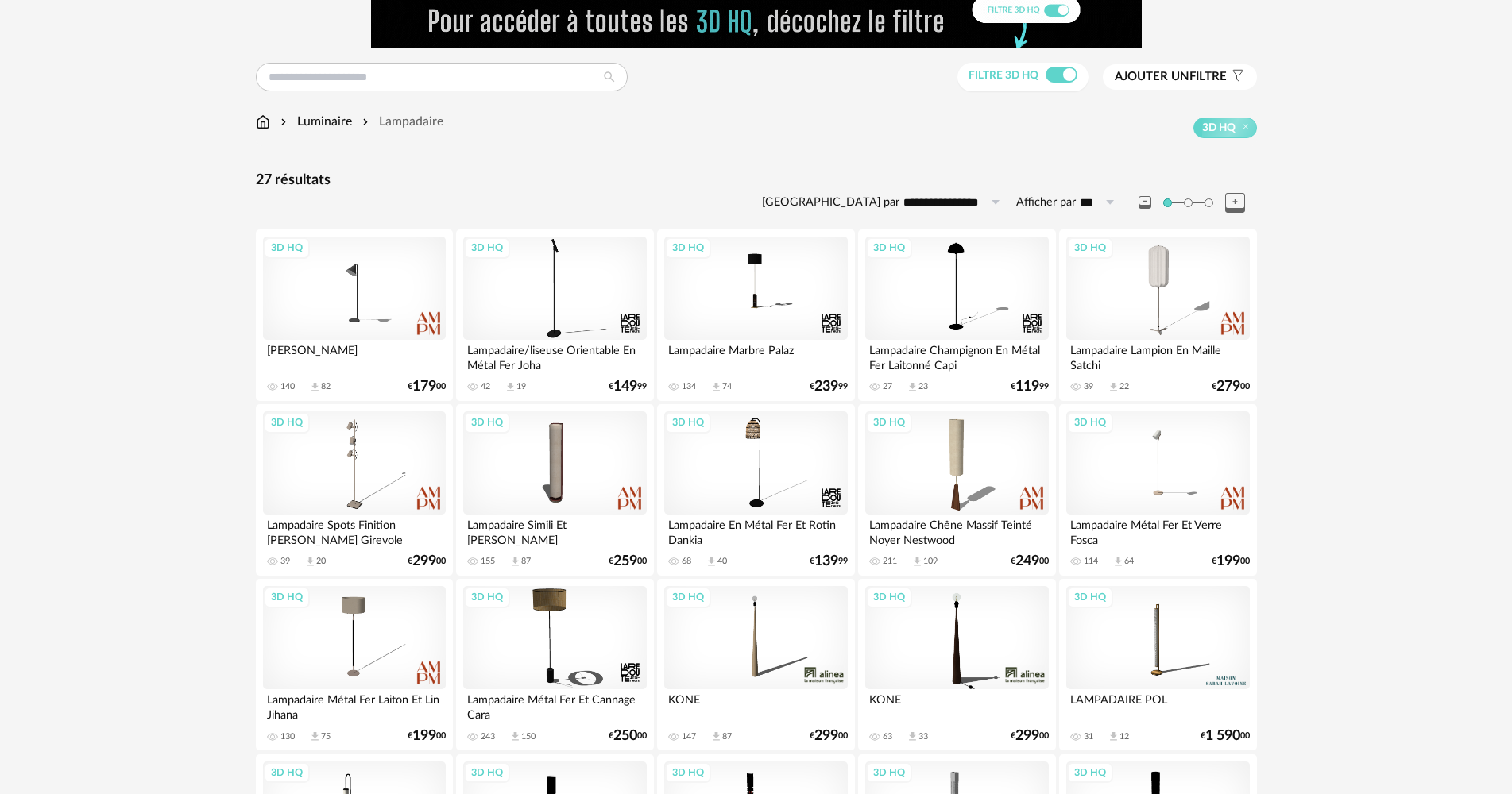
scroll to position [79, 0]
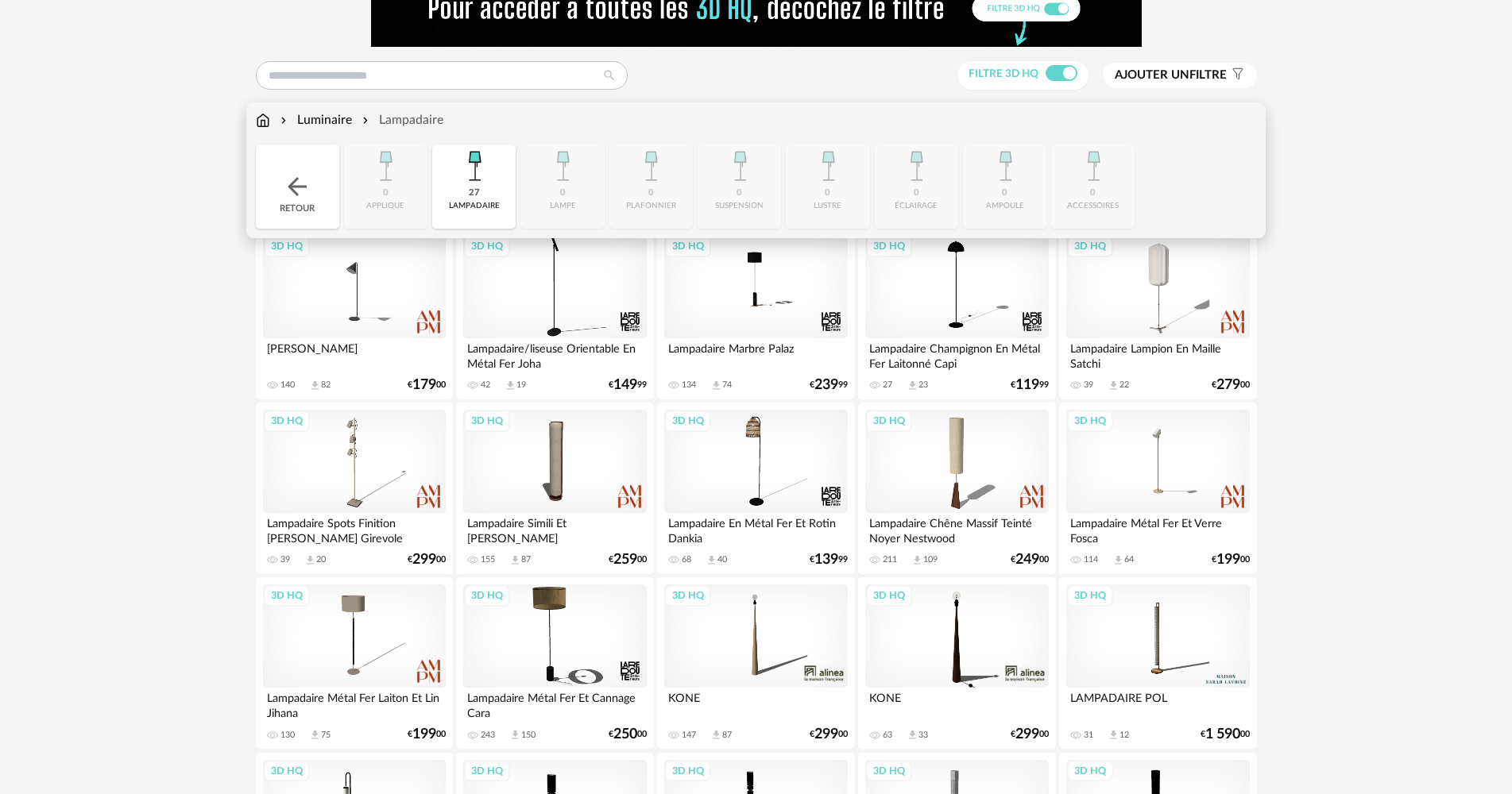
click at [457, 193] on div "27 [GEOGRAPHIC_DATA]" at bounding box center [474, 186] width 83 height 84
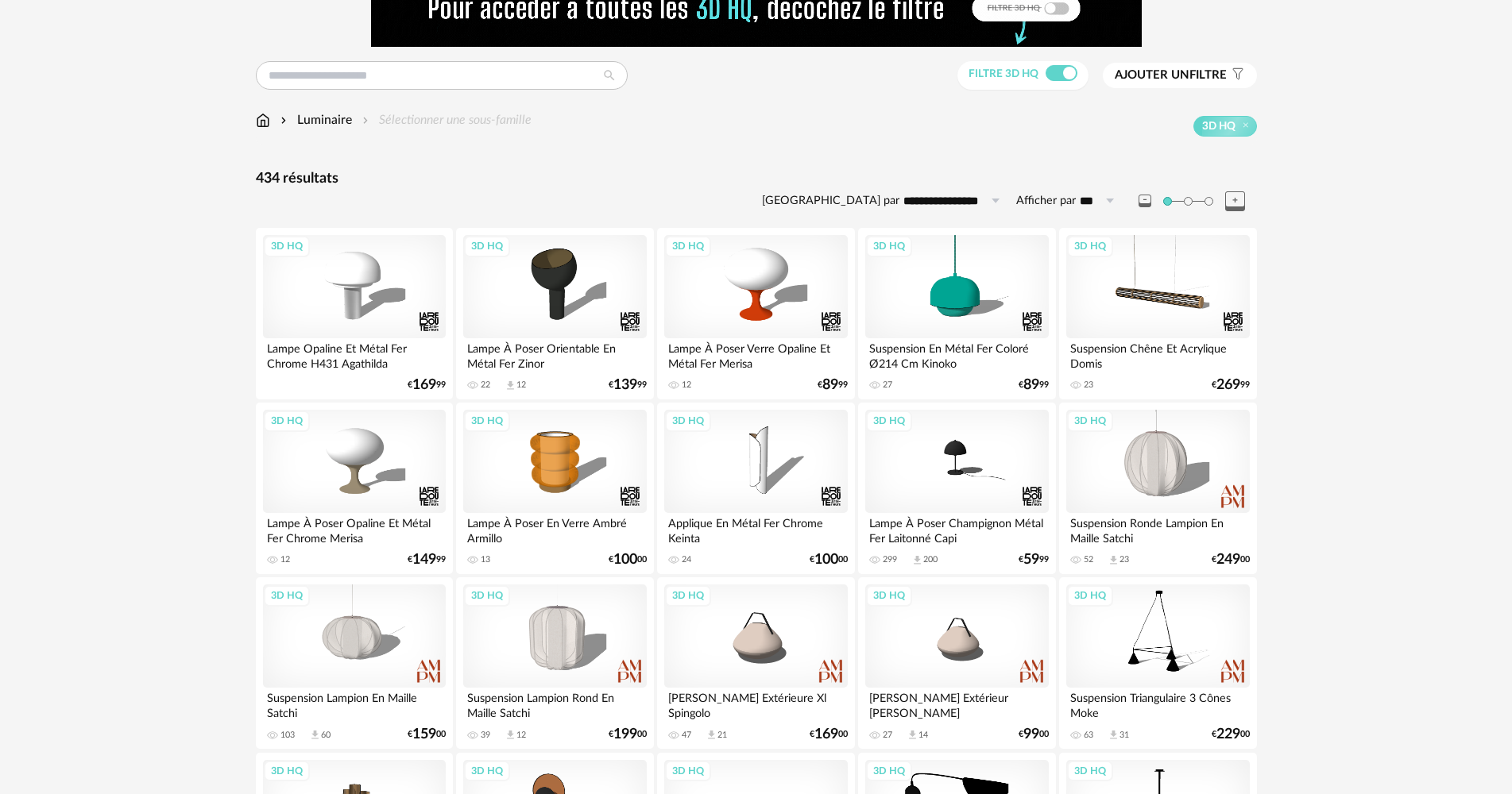
drag, startPoint x: 221, startPoint y: 258, endPoint x: 235, endPoint y: 245, distance: 19.1
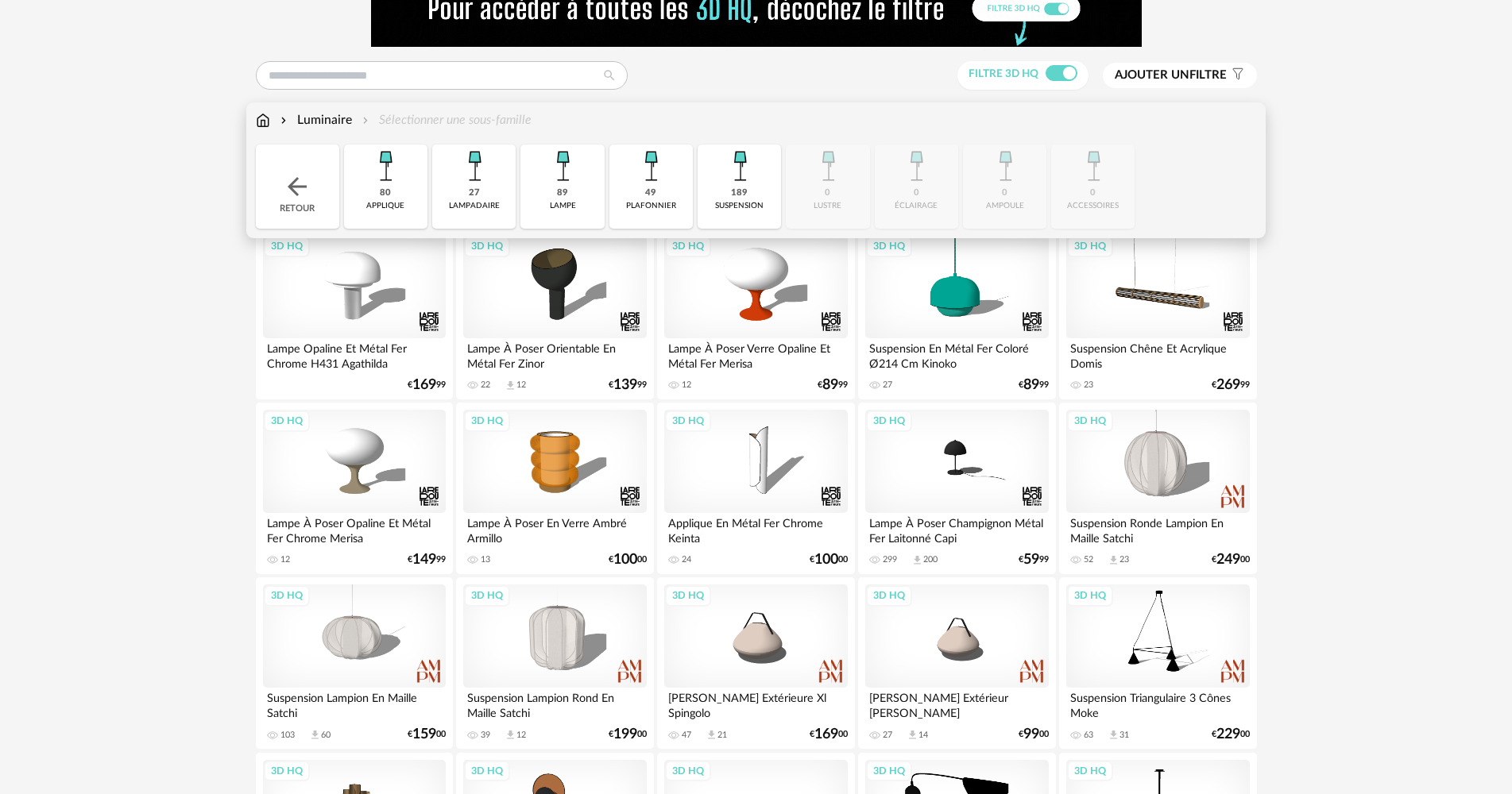
click at [509, 184] on div "27 [GEOGRAPHIC_DATA]" at bounding box center [474, 186] width 83 height 84
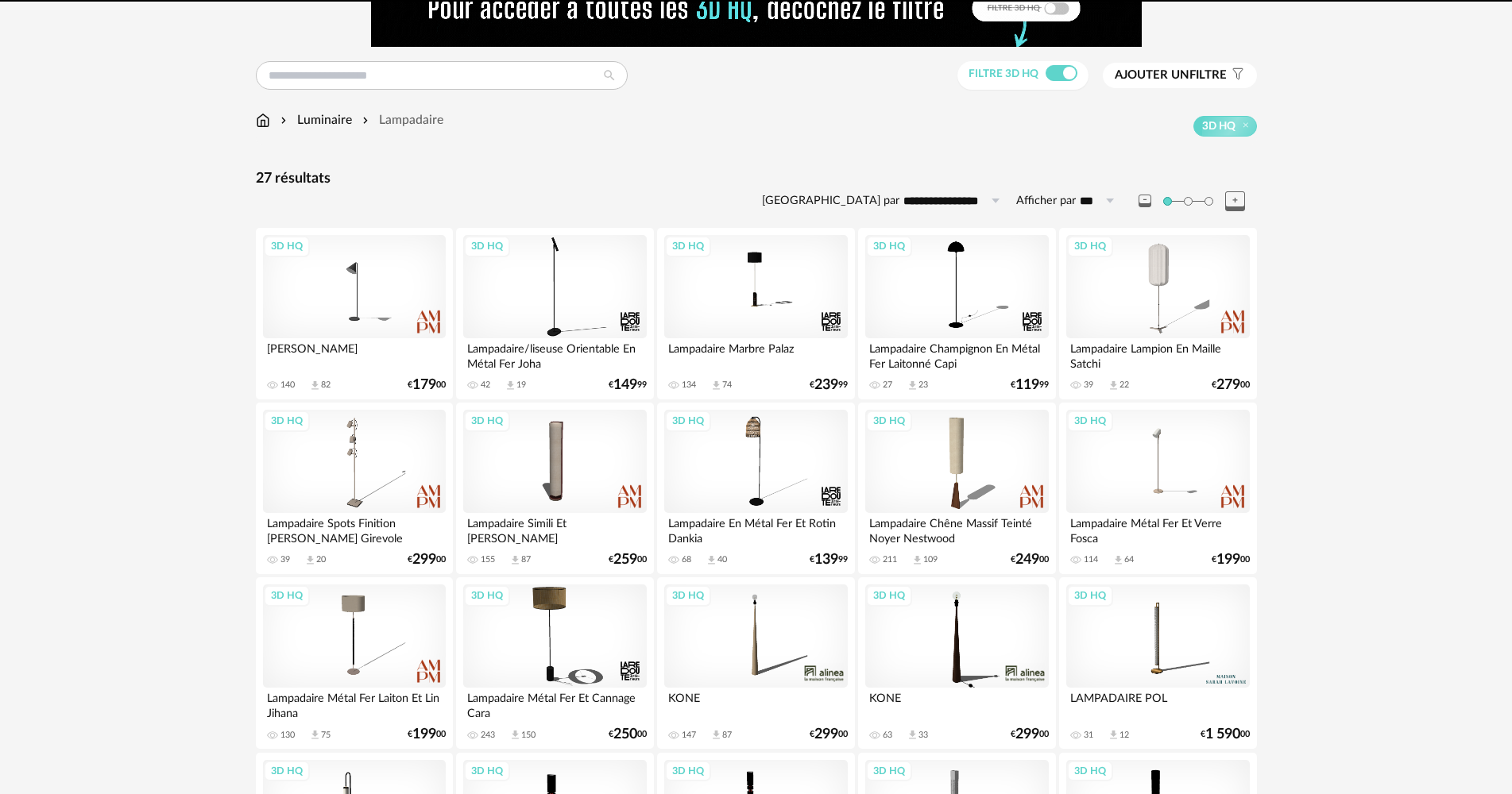
scroll to position [556, 0]
